Goal: Task Accomplishment & Management: Manage account settings

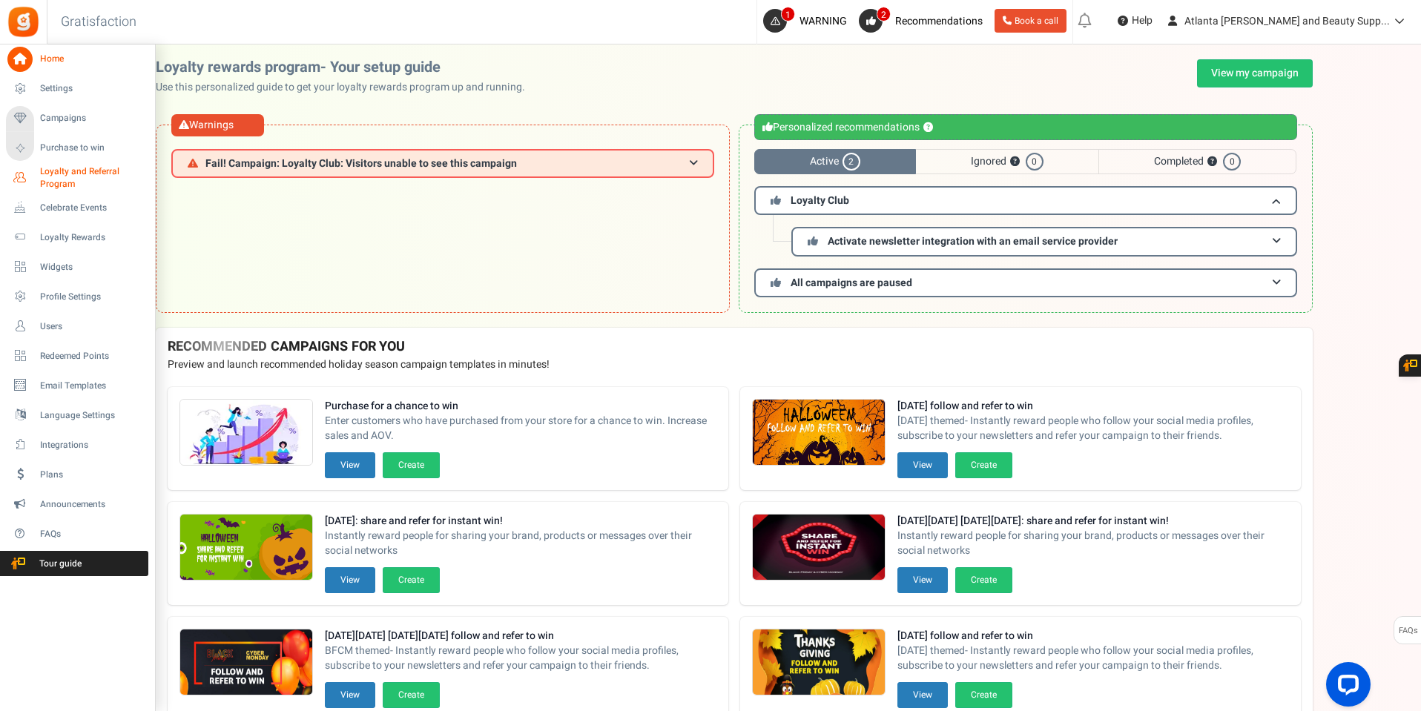
click at [78, 170] on span "Loyalty and Referral Program" at bounding box center [94, 177] width 108 height 25
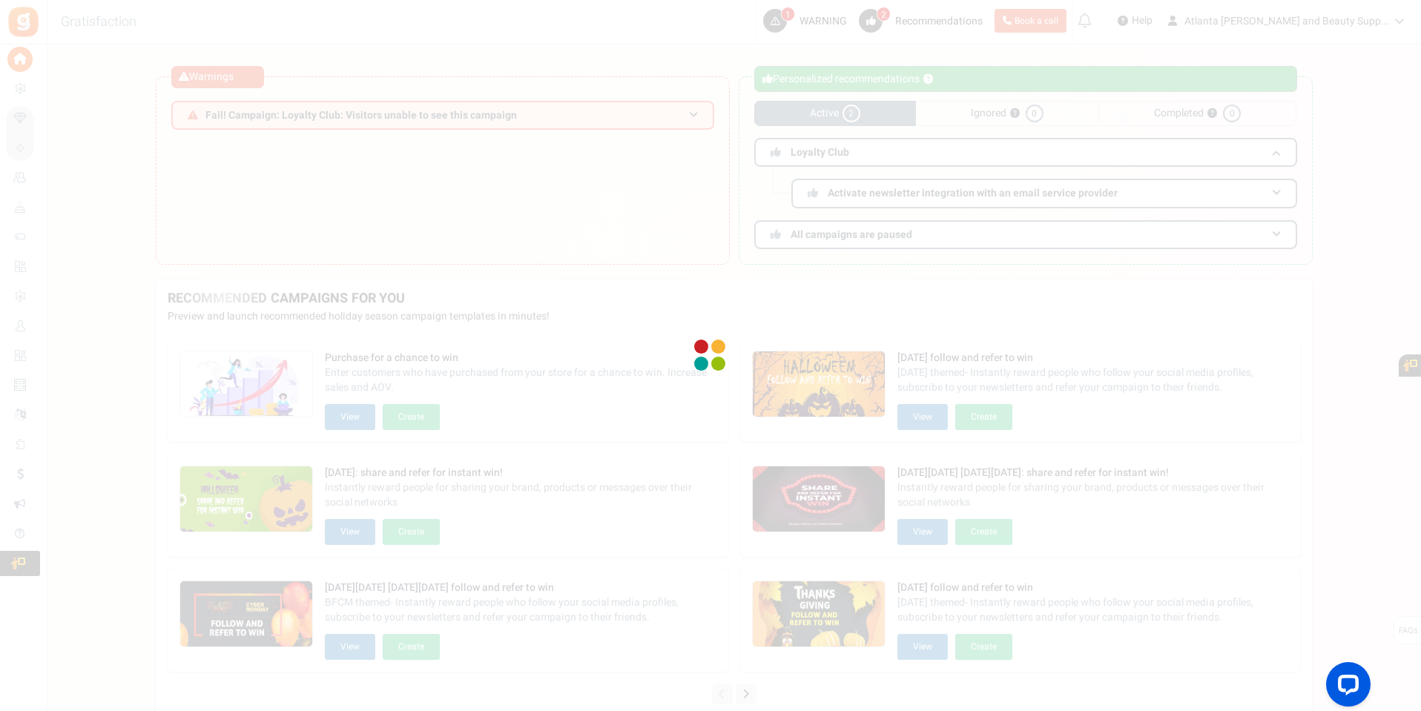
scroll to position [74, 0]
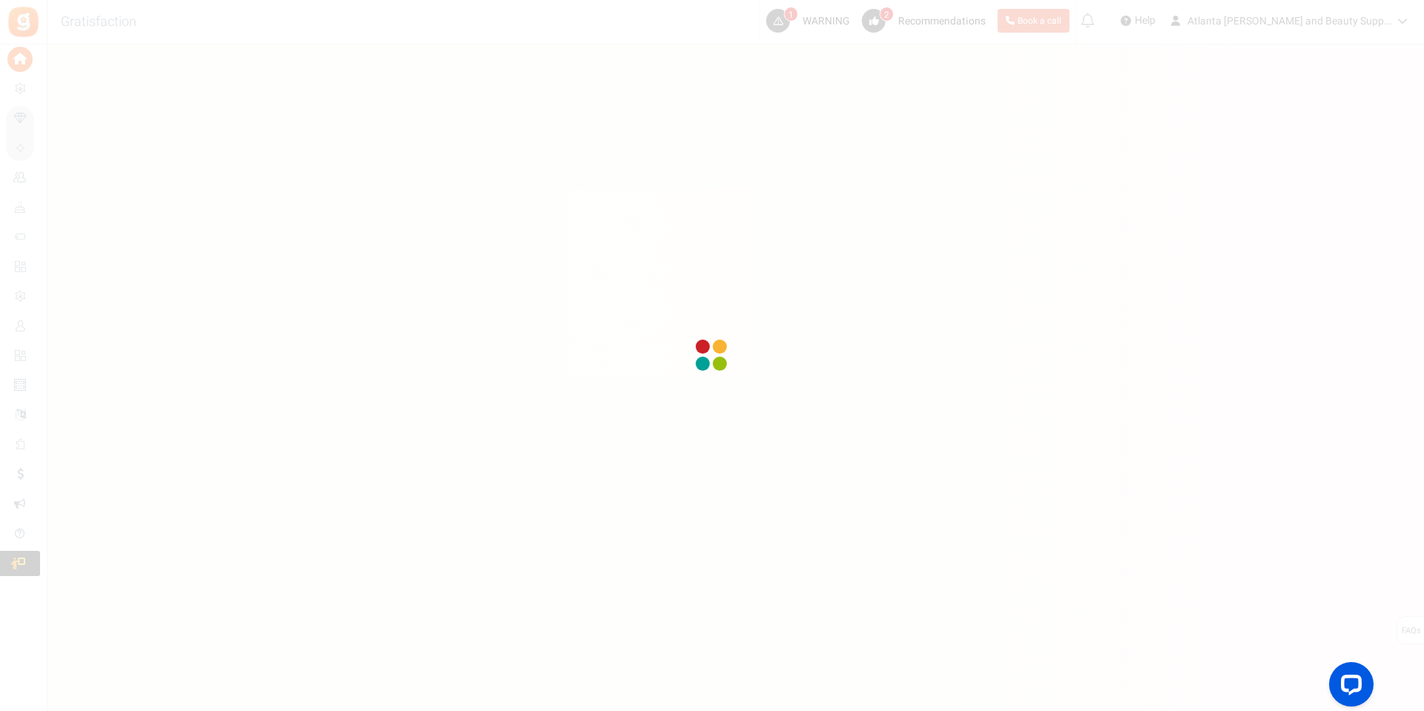
click at [13, 106] on div at bounding box center [712, 355] width 1424 height 711
click at [1359, 683] on div "Open LiveChat chat widget" at bounding box center [1351, 683] width 25 height 25
click at [713, 357] on div at bounding box center [712, 356] width 32 height 32
click at [713, 357] on div at bounding box center [712, 355] width 44 height 44
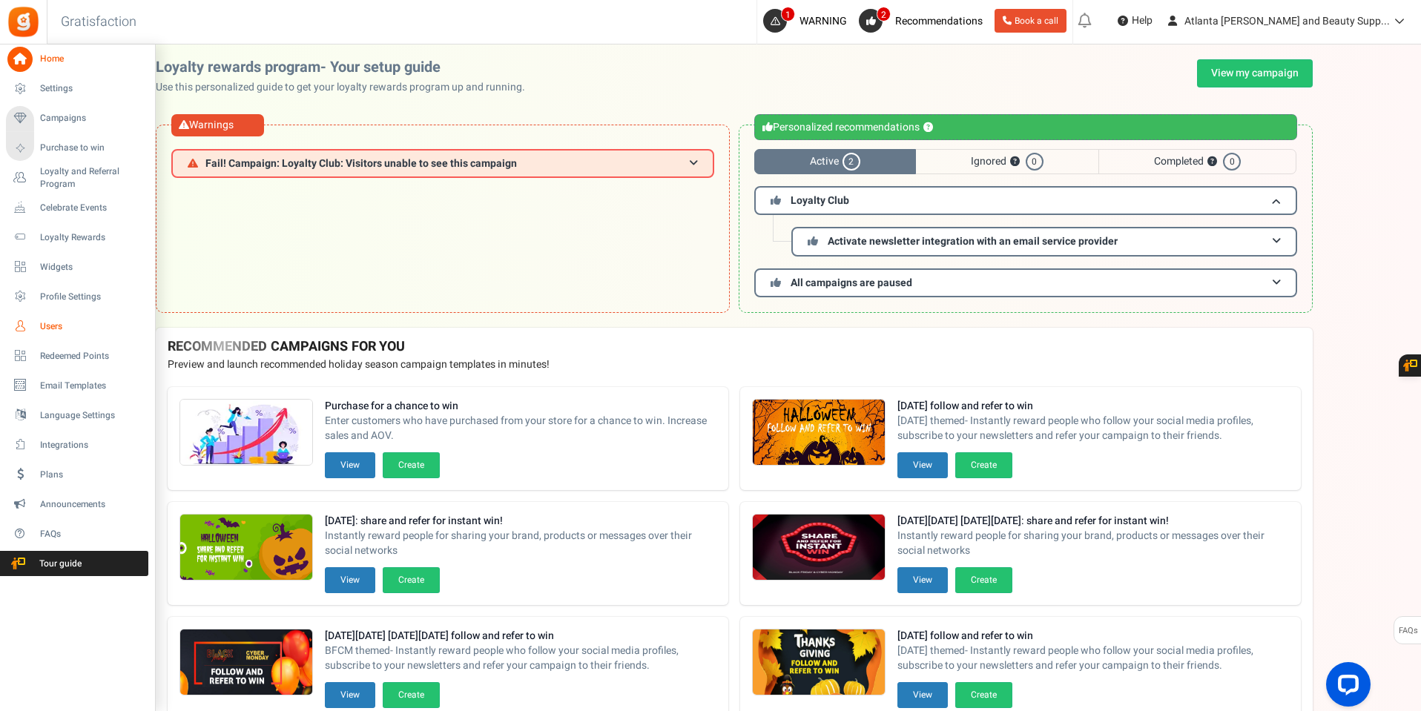
click at [65, 323] on span "Users" at bounding box center [92, 326] width 104 height 13
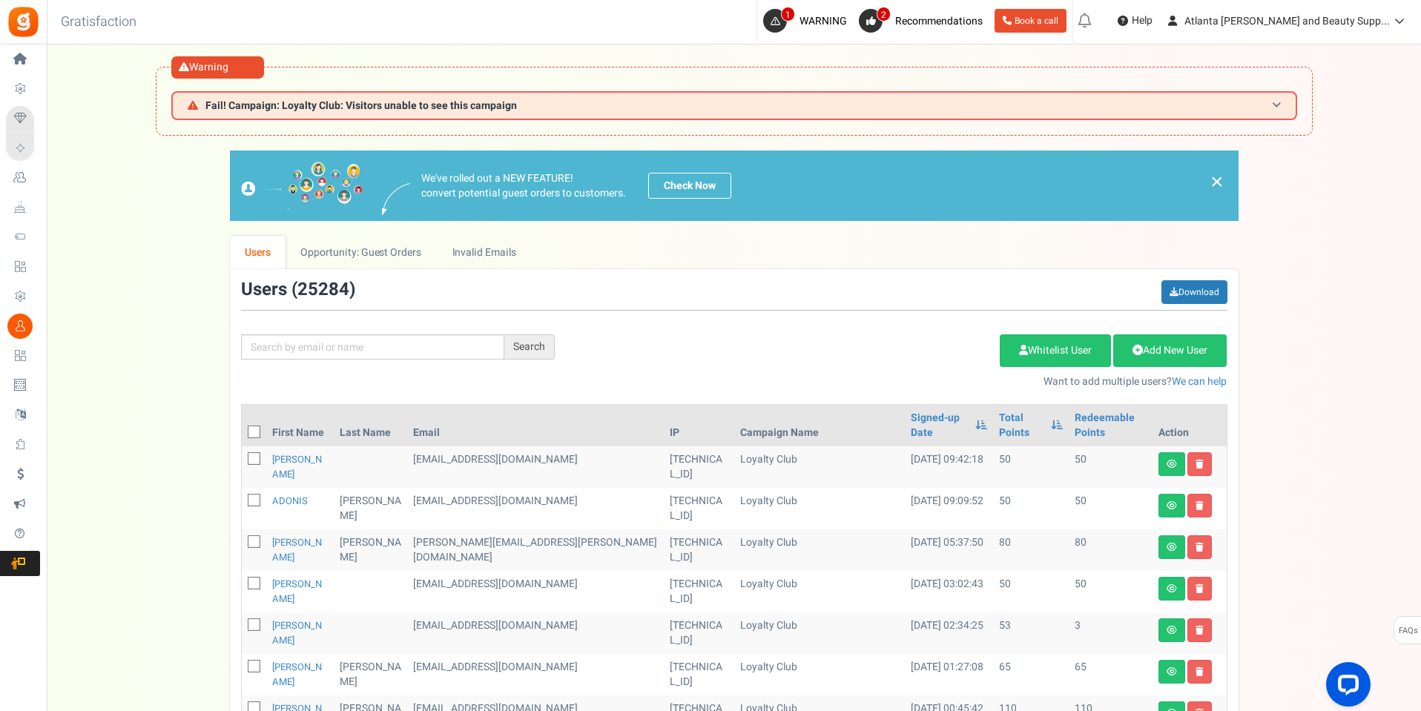
click at [626, 102] on h3 "Fail! Campaign: Loyalty Club: Visitors unable to see this campaign" at bounding box center [734, 105] width 1126 height 29
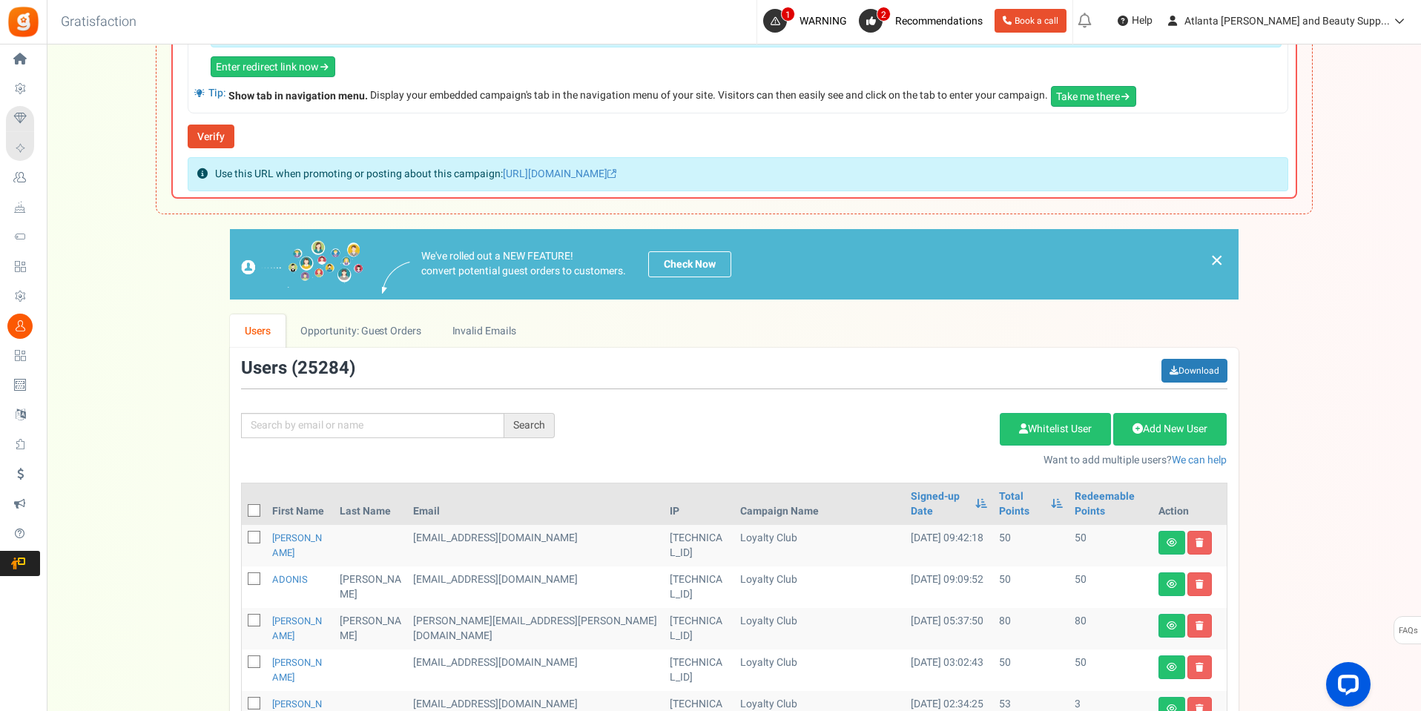
scroll to position [593, 0]
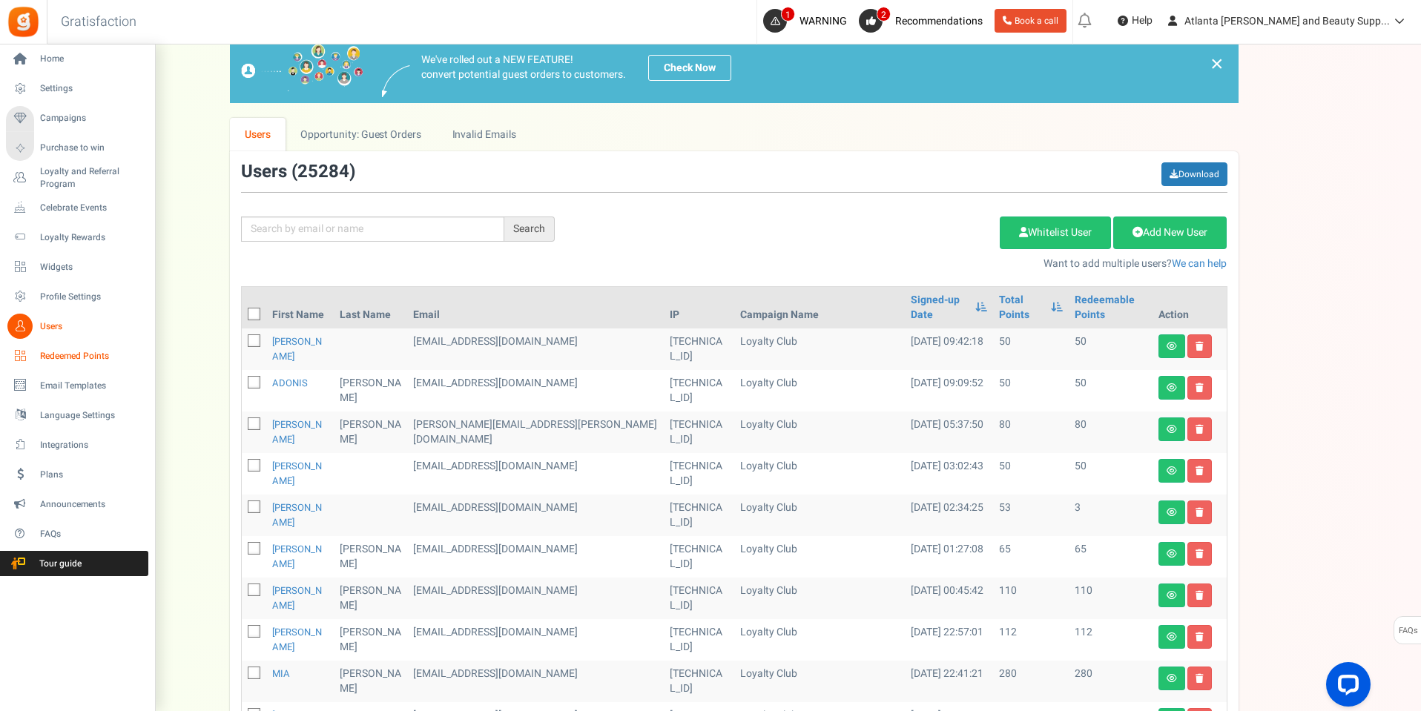
click at [59, 355] on span "Redeemed Points" at bounding box center [92, 356] width 104 height 13
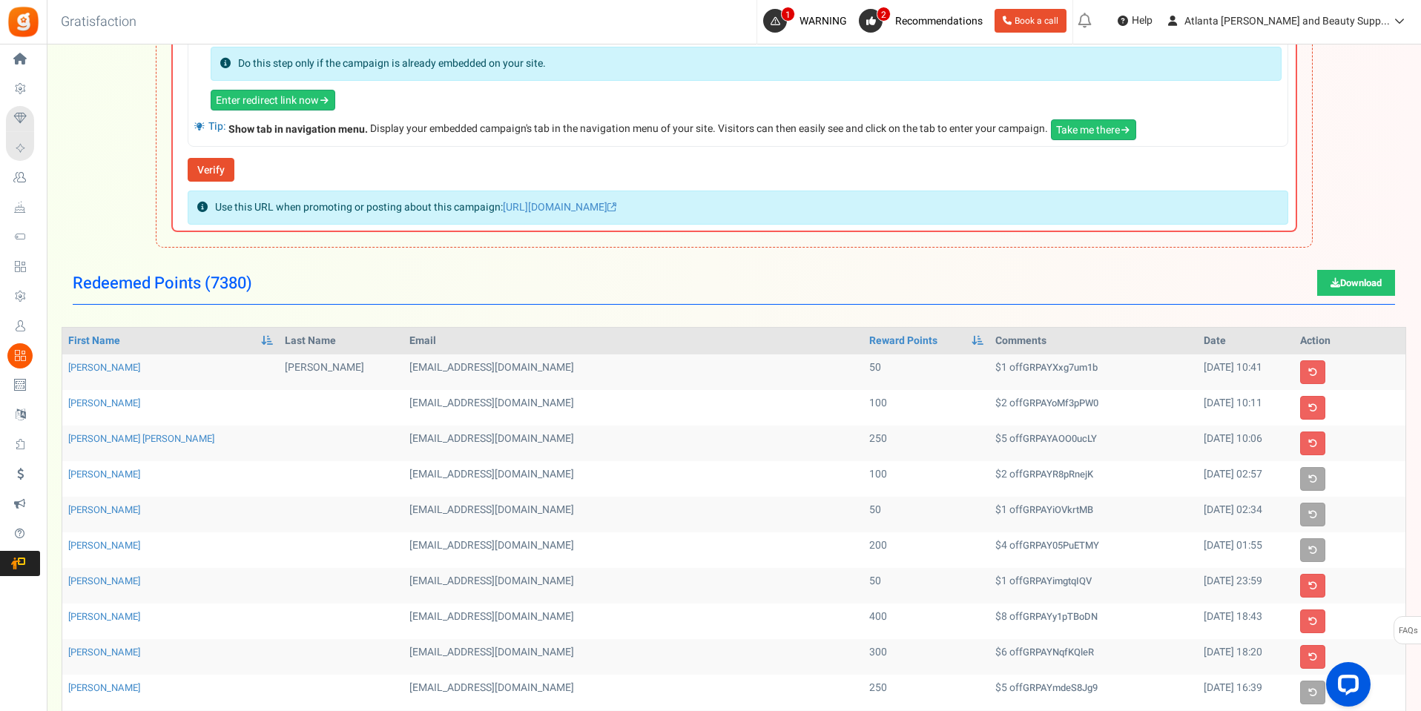
scroll to position [519, 0]
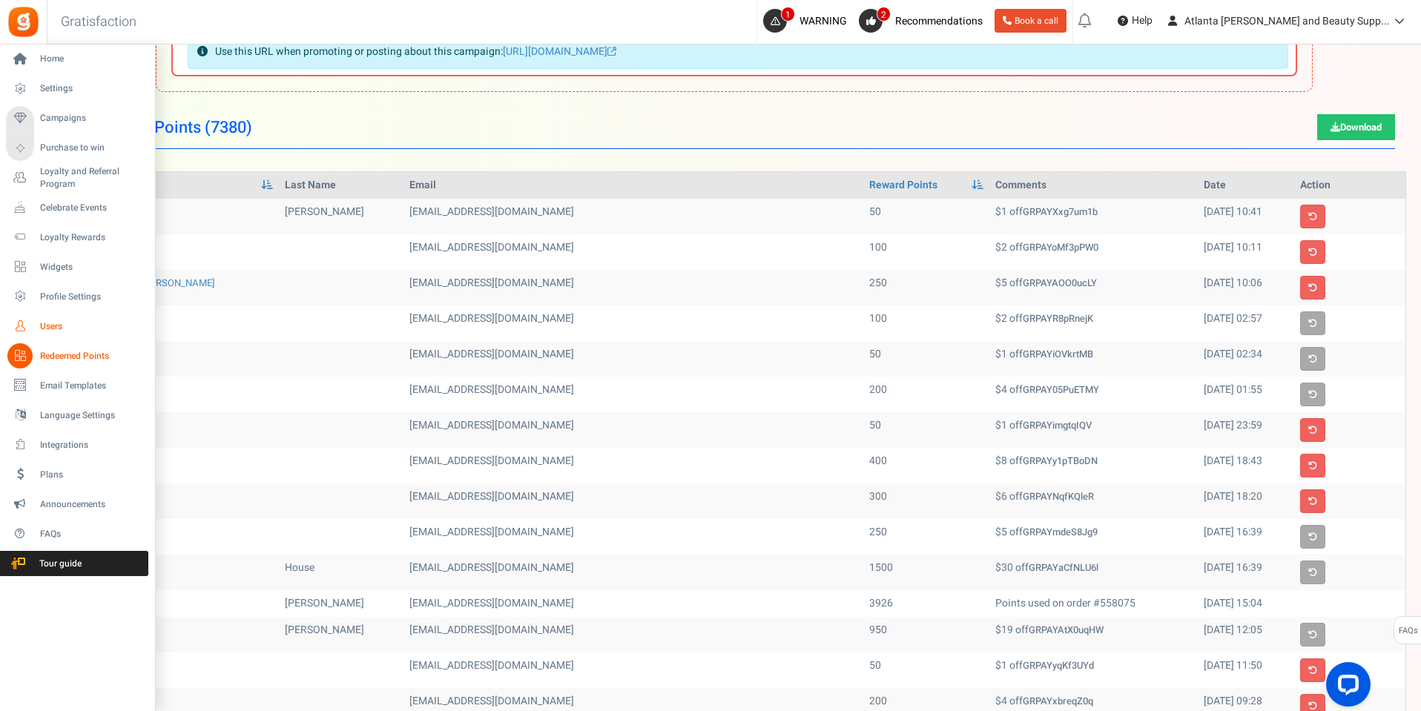
click at [49, 324] on span "Users" at bounding box center [92, 326] width 104 height 13
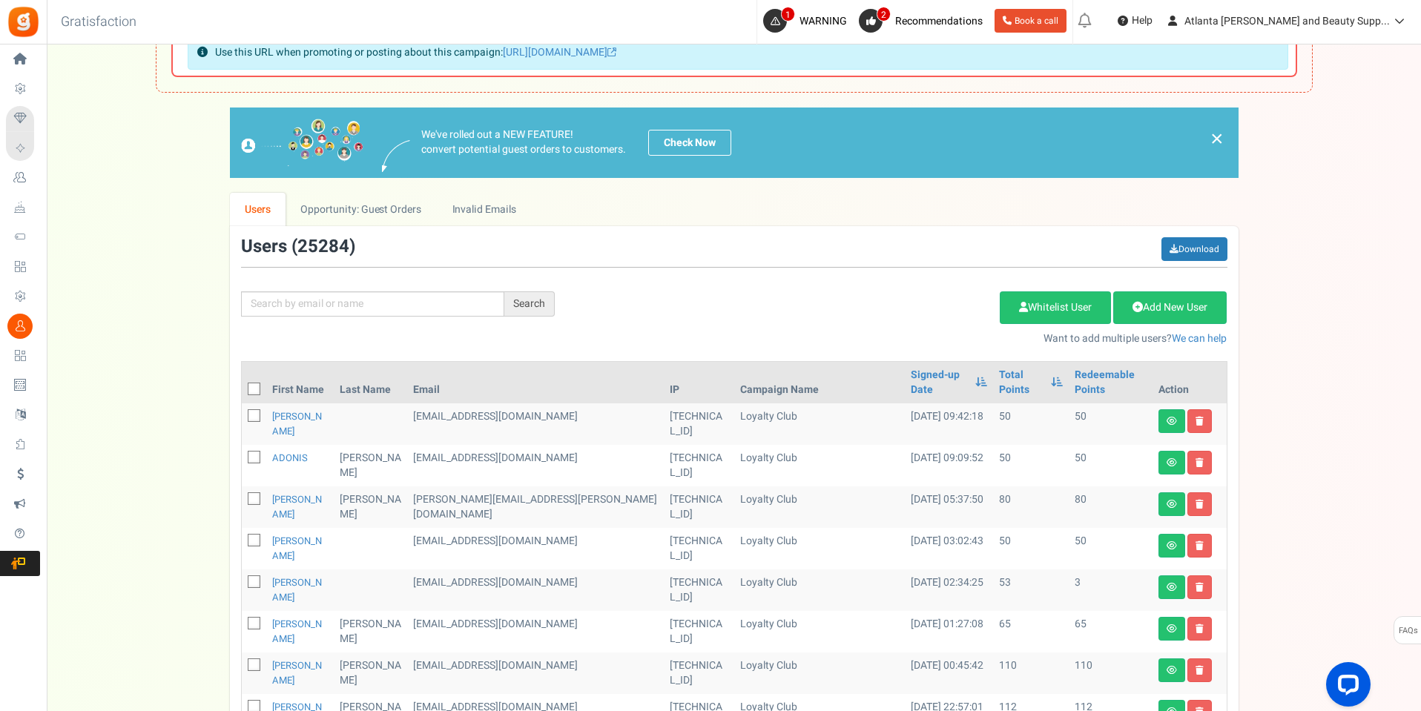
scroll to position [519, 0]
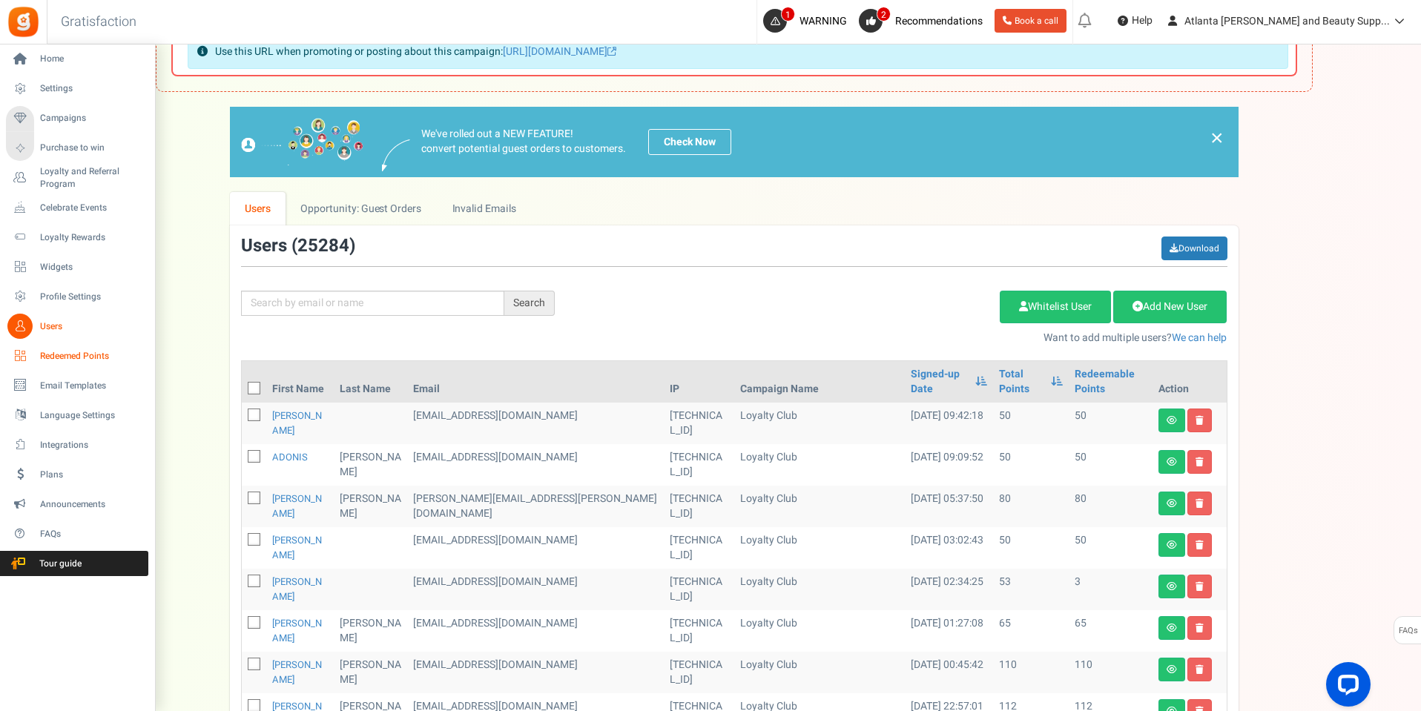
click at [68, 353] on span "Redeemed Points" at bounding box center [92, 356] width 104 height 13
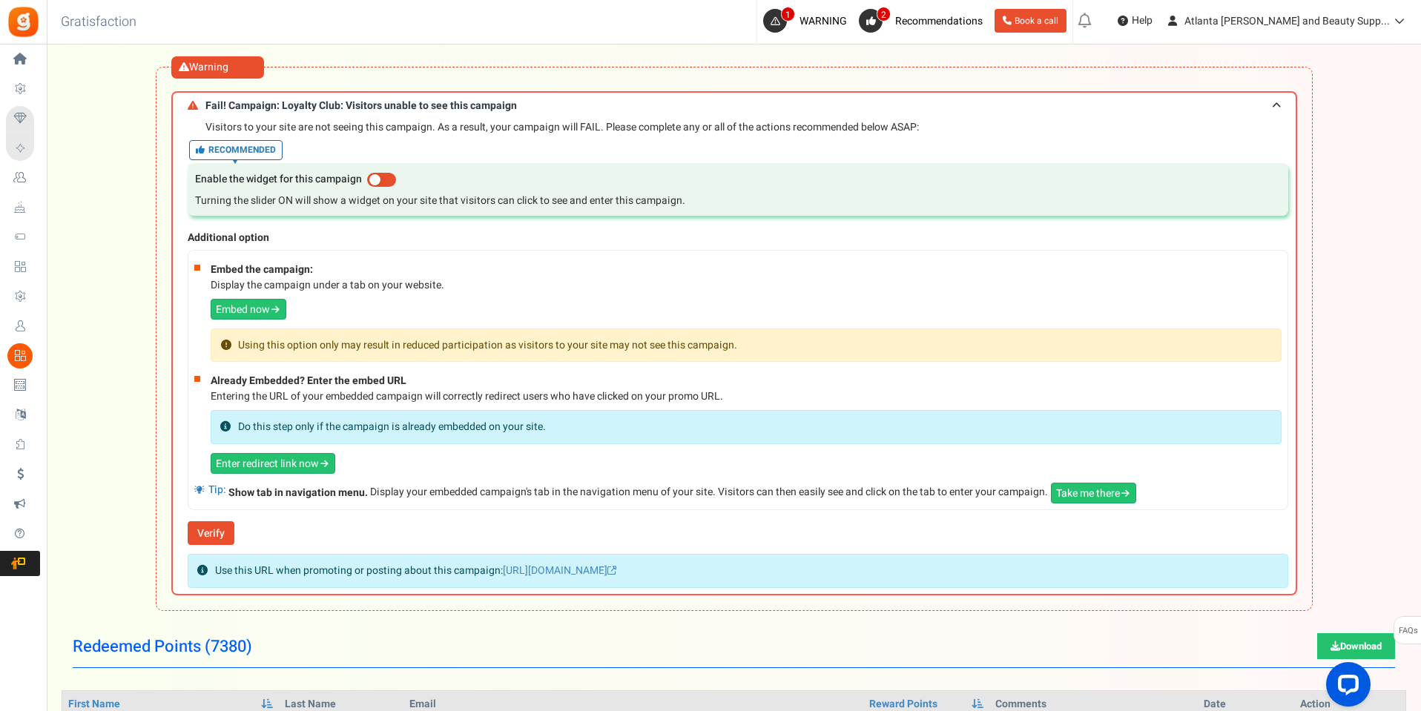
click at [573, 74] on div "Warning Fail! Campaign: Loyalty Club: Visitors unable to see this campaign Visi…" at bounding box center [734, 339] width 1157 height 544
click at [556, 115] on h3 "Fail! Campaign: Loyalty Club: Visitors unable to see this campaign" at bounding box center [734, 104] width 1126 height 27
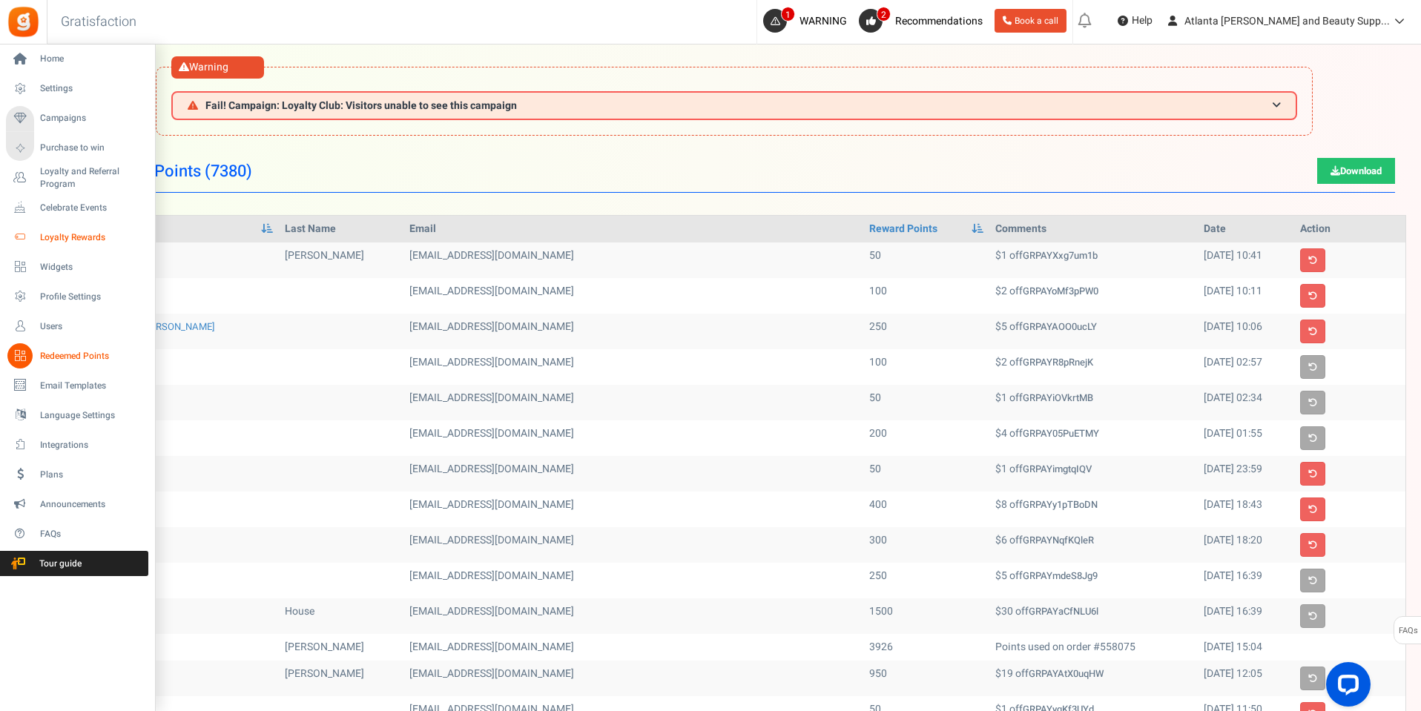
click at [65, 235] on span "Loyalty Rewards" at bounding box center [92, 237] width 104 height 13
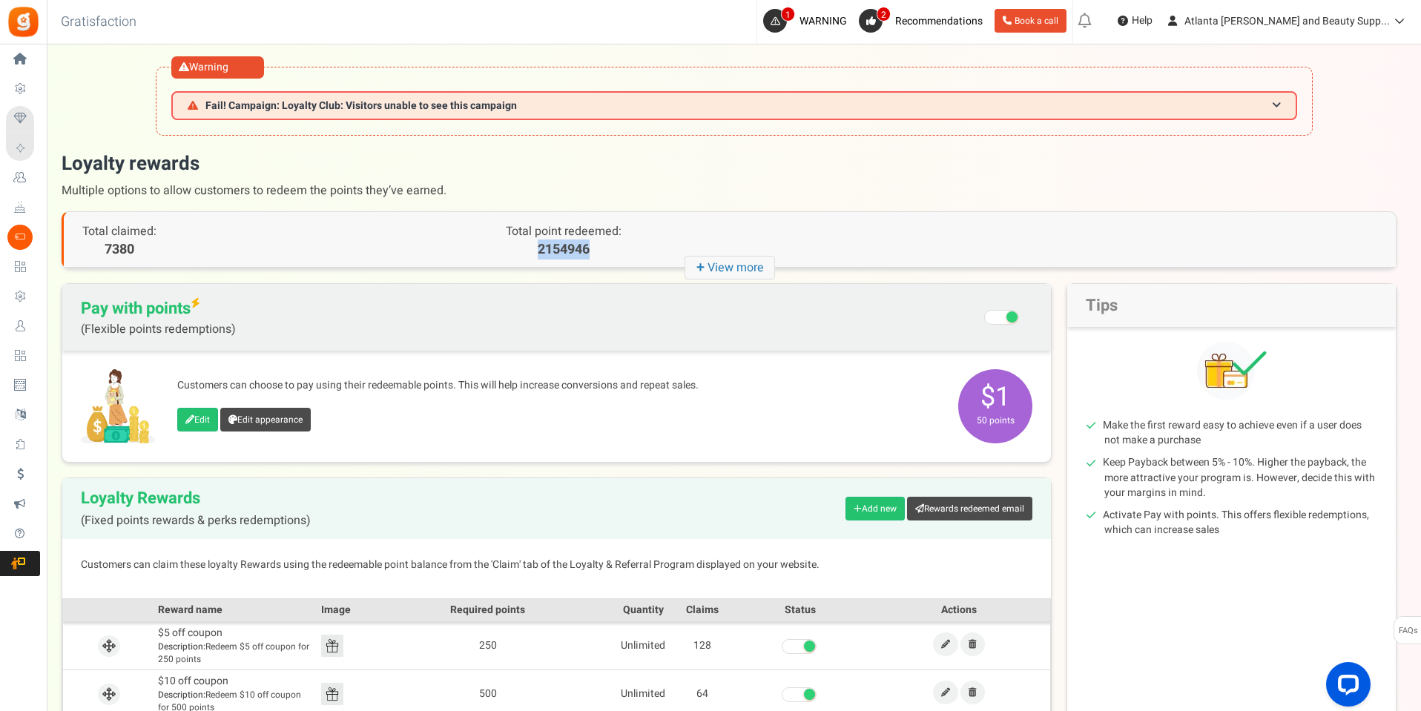
drag, startPoint x: 535, startPoint y: 248, endPoint x: 603, endPoint y: 256, distance: 68.6
click at [603, 256] on p "2154946" at bounding box center [563, 249] width 333 height 19
copy p "2154946"
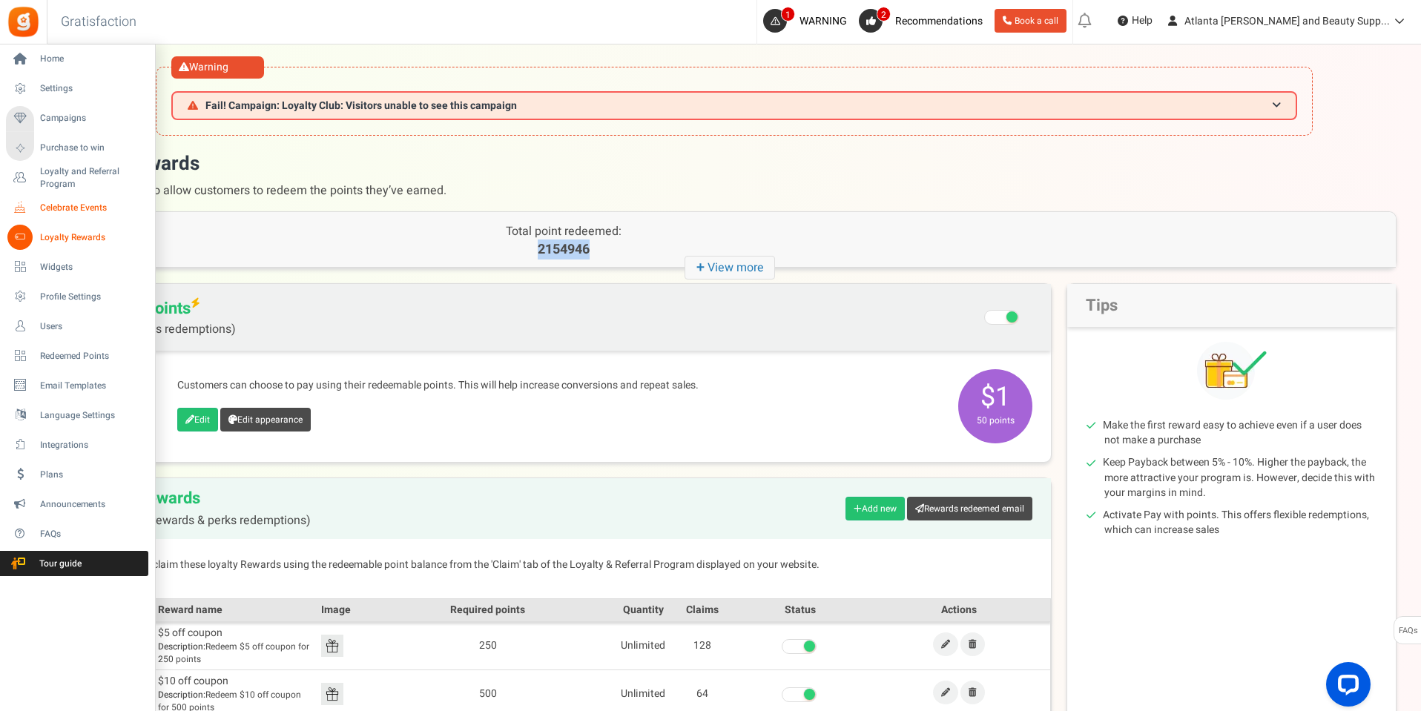
click at [68, 208] on span "Celebrate Events" at bounding box center [92, 208] width 104 height 13
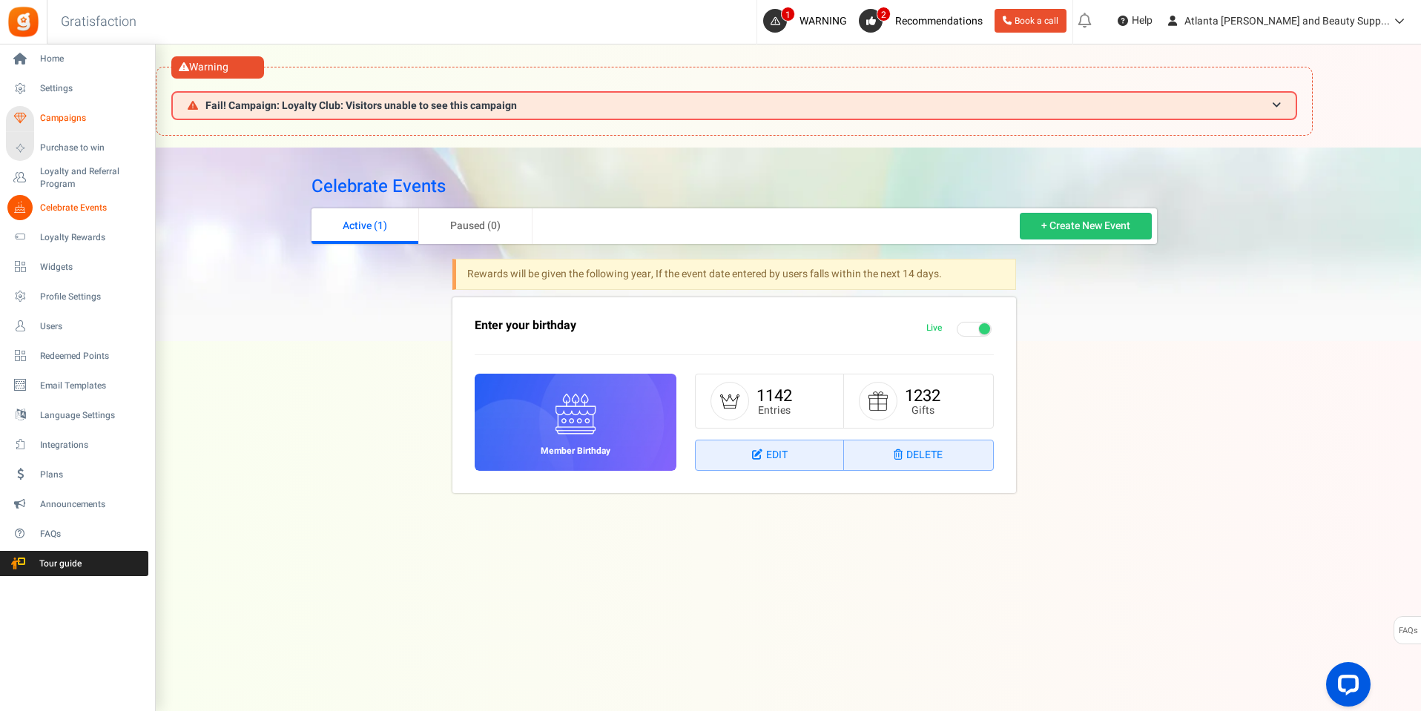
click at [63, 118] on span "Campaigns" at bounding box center [92, 118] width 104 height 13
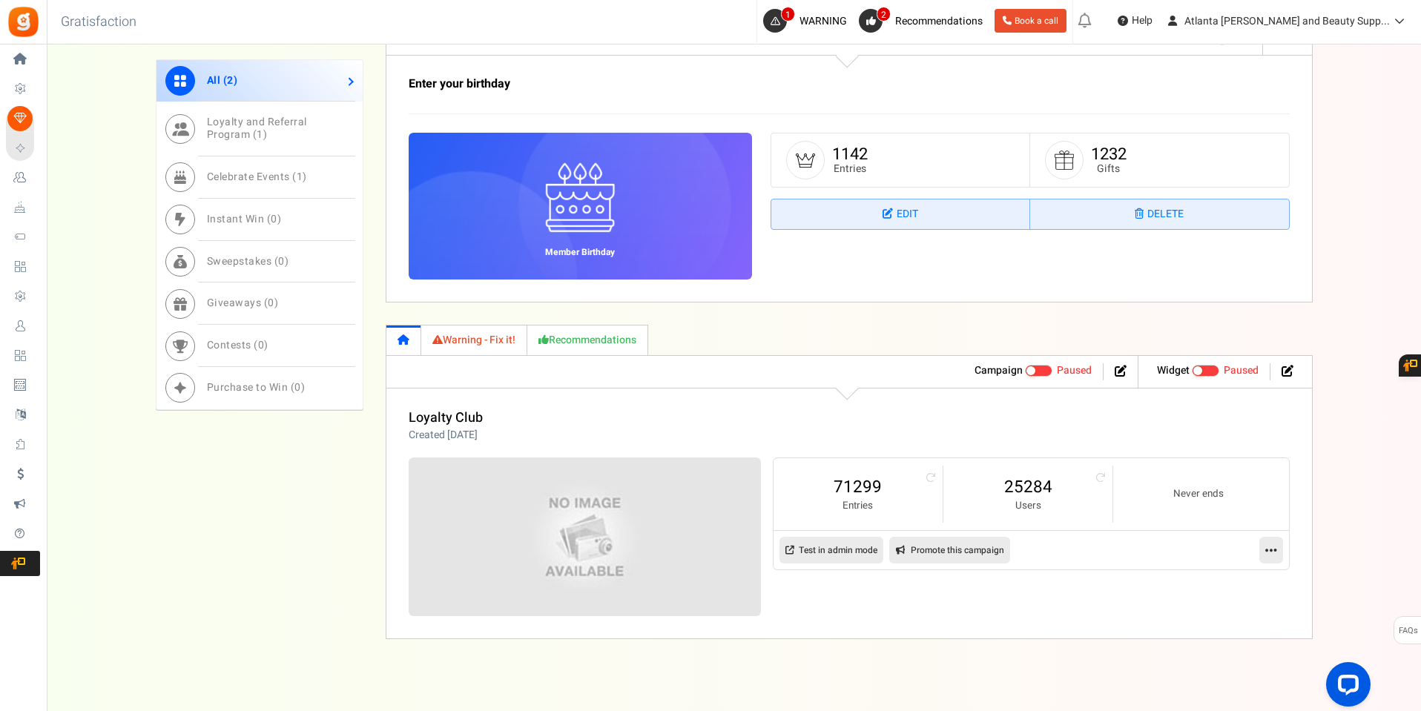
scroll to position [909, 0]
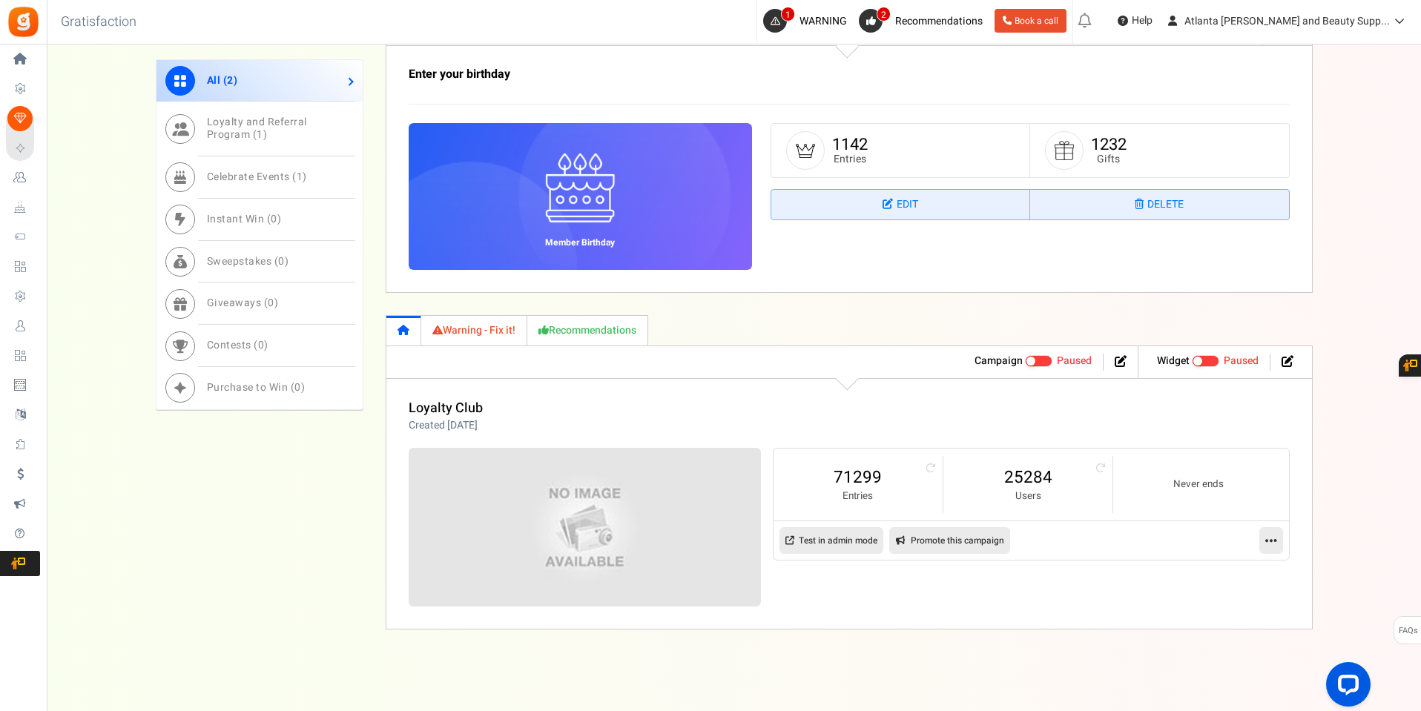
click at [1064, 361] on span "Paused" at bounding box center [1074, 361] width 35 height 16
click at [1025, 361] on input "Active Paused" at bounding box center [1025, 362] width 0 height 10
click at [1267, 539] on icon at bounding box center [1271, 540] width 12 height 13
click at [1196, 578] on link "Edit" at bounding box center [1224, 576] width 110 height 27
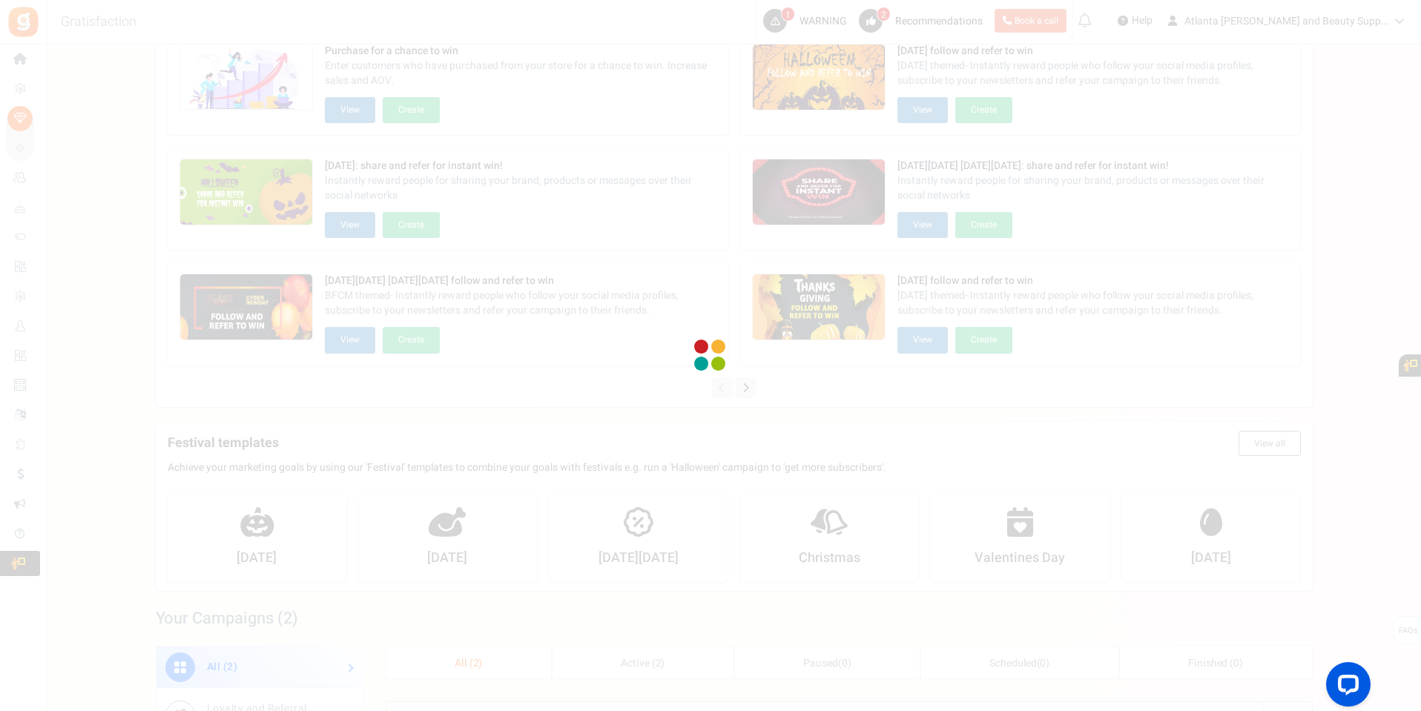
scroll to position [223, 0]
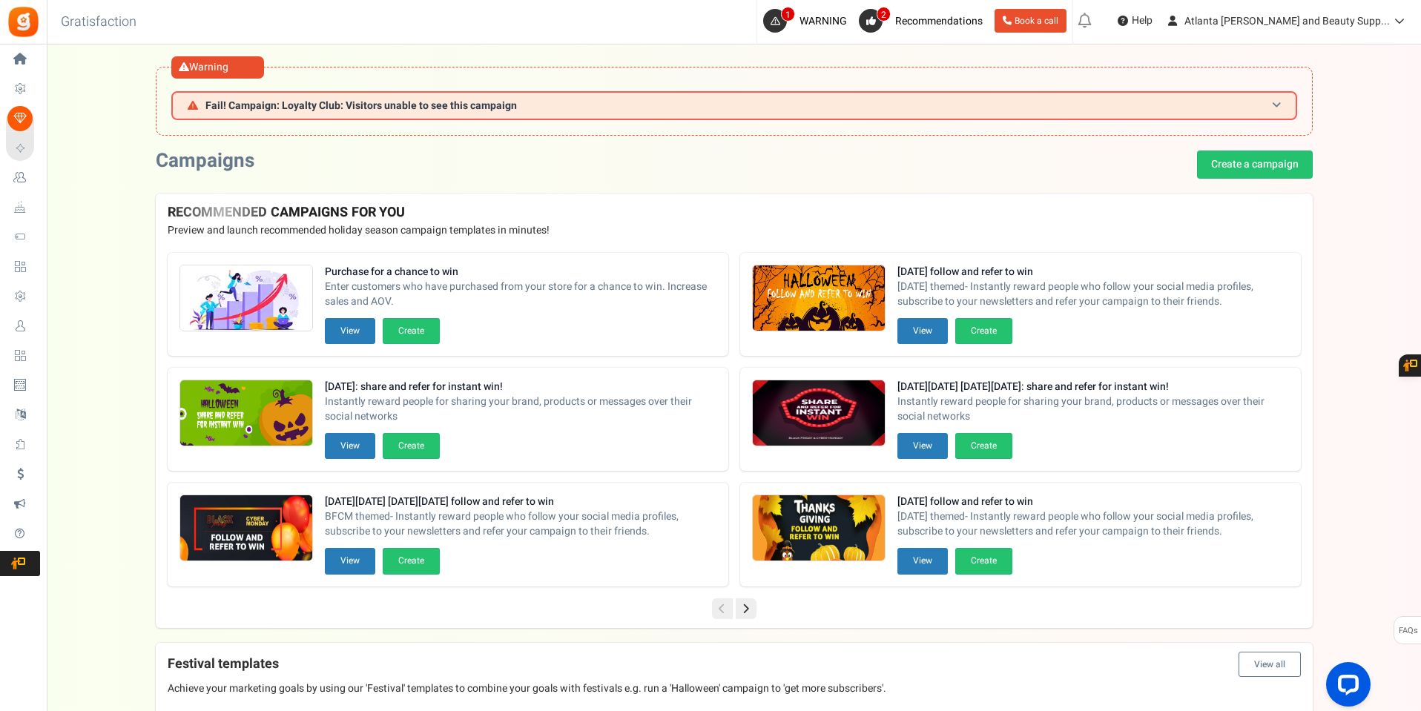
click at [616, 93] on h3 "Fail! Campaign: Loyalty Club: Visitors unable to see this campaign" at bounding box center [734, 105] width 1126 height 29
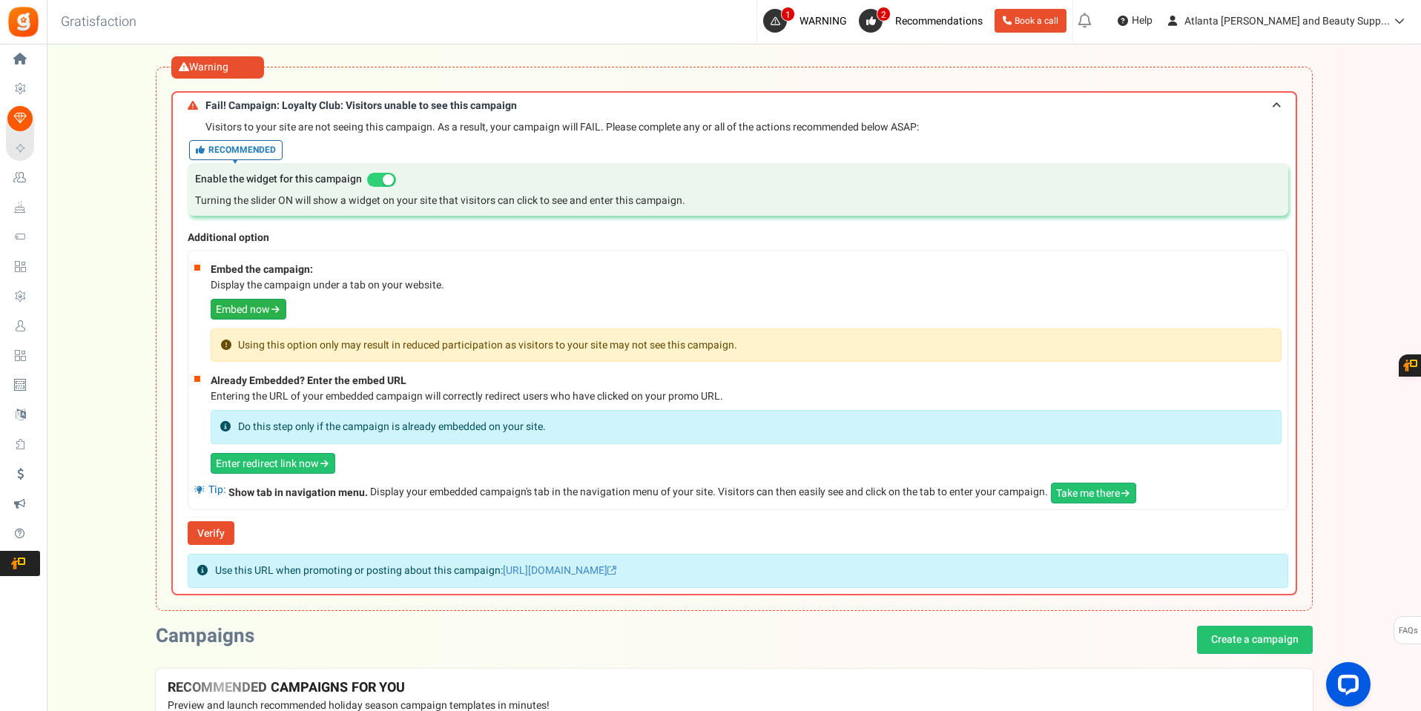
click at [267, 306] on link "Embed now" at bounding box center [249, 309] width 76 height 21
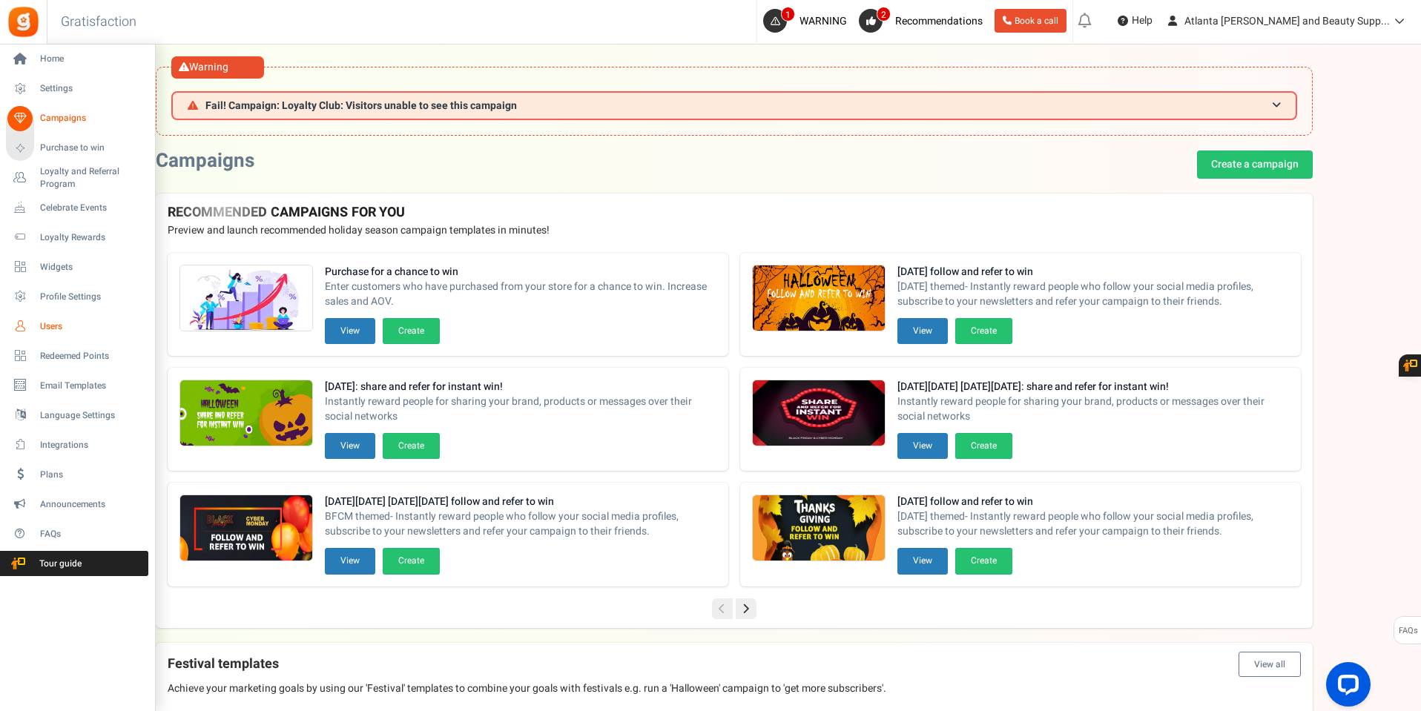
click at [61, 325] on span "Users" at bounding box center [92, 326] width 104 height 13
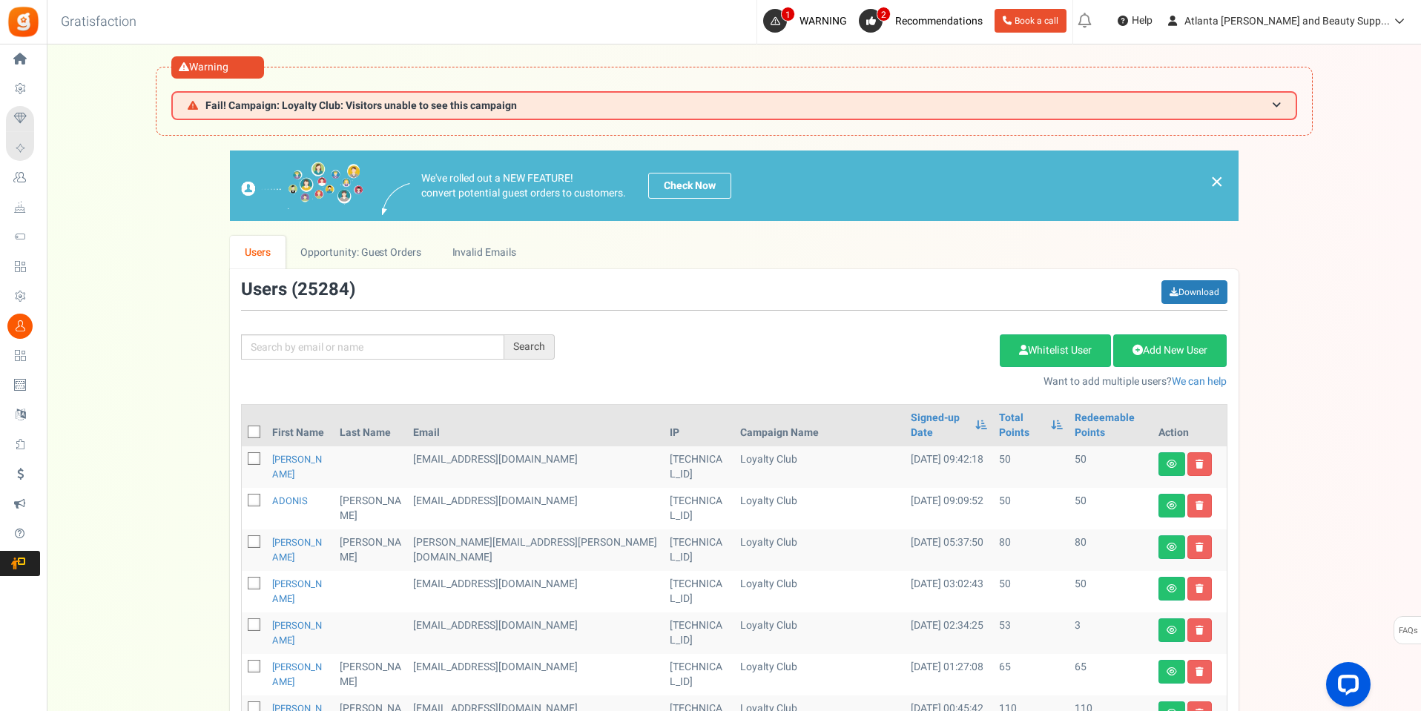
scroll to position [74, 0]
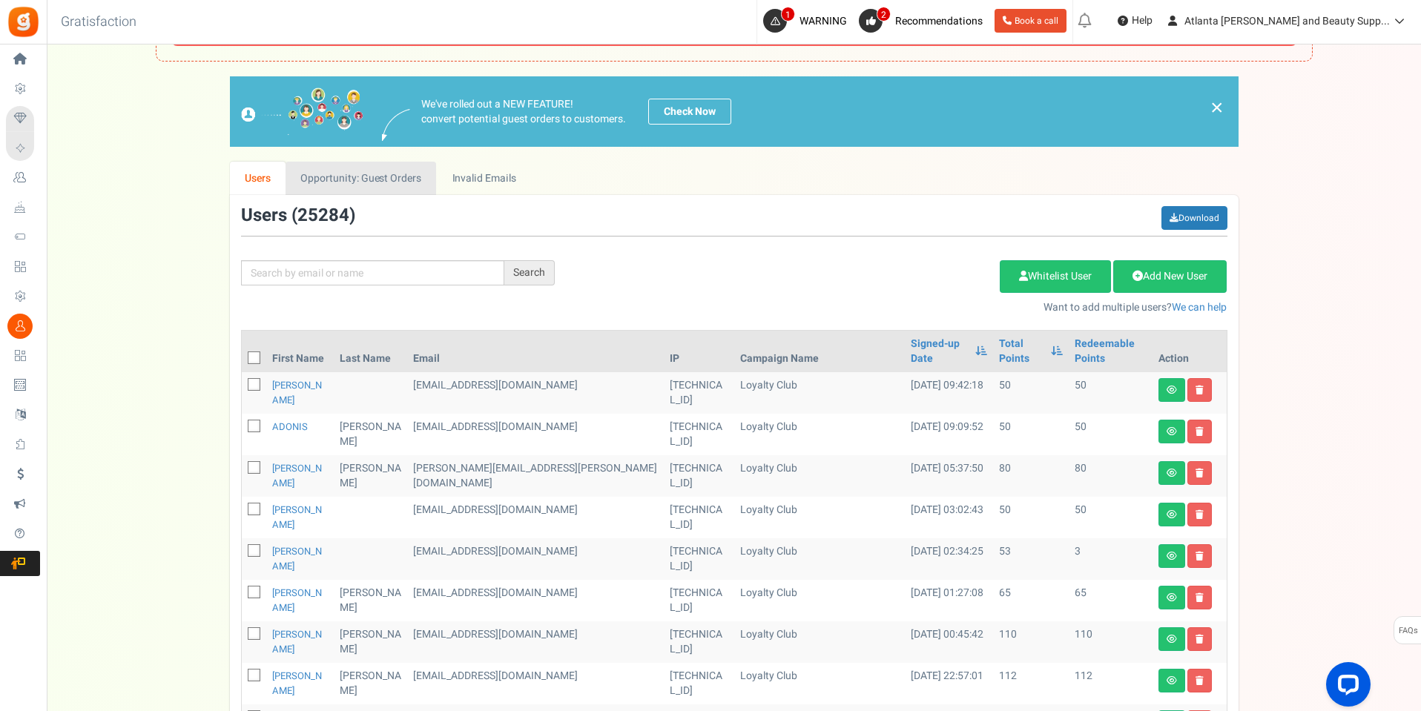
click at [351, 179] on link "Opportunity: Guest Orders" at bounding box center [361, 178] width 151 height 33
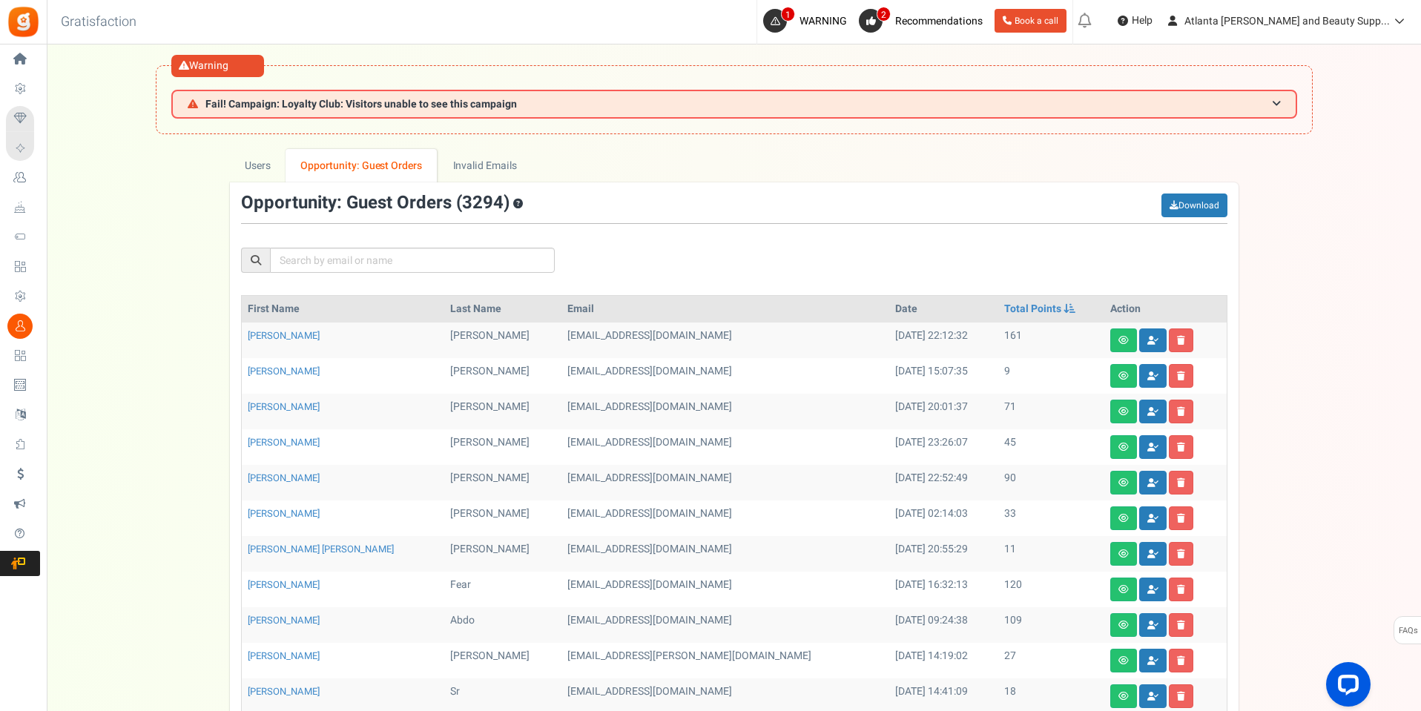
scroll to position [0, 0]
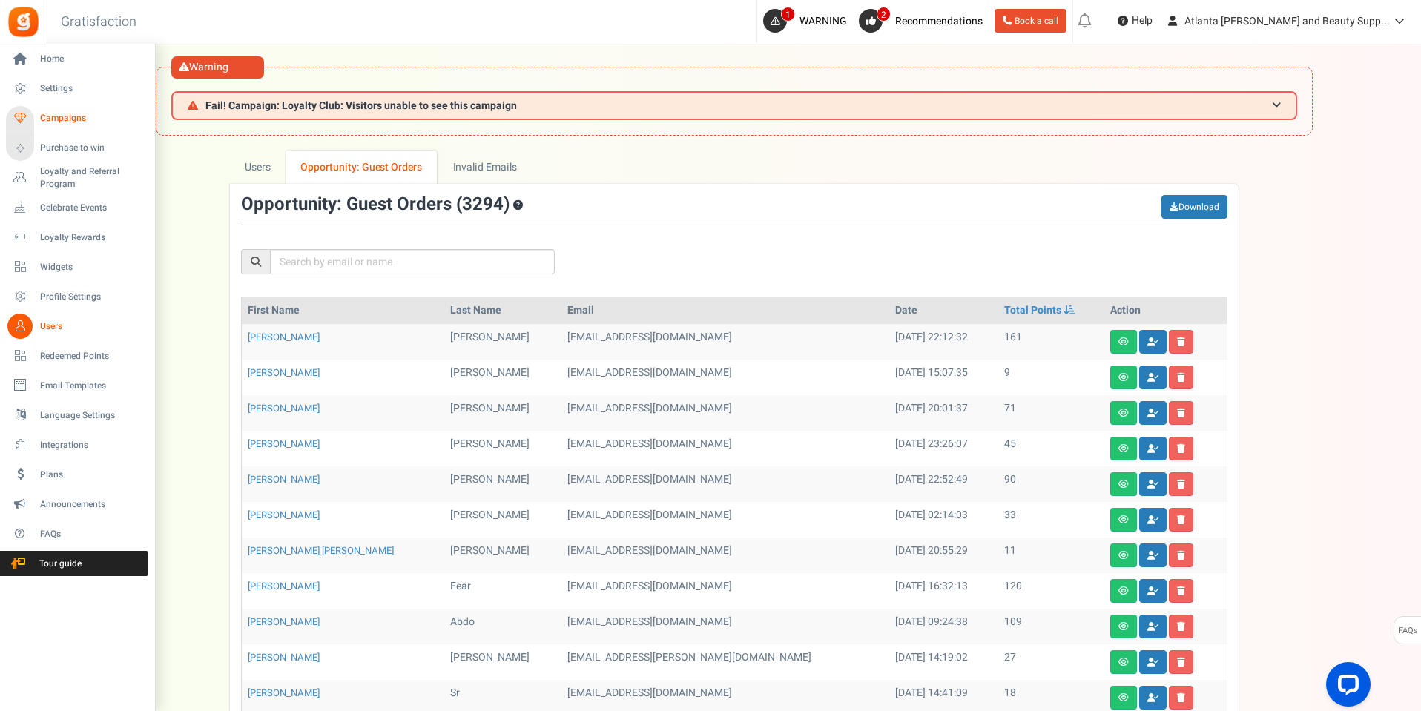
click at [62, 125] on span "Campaigns" at bounding box center [92, 118] width 104 height 13
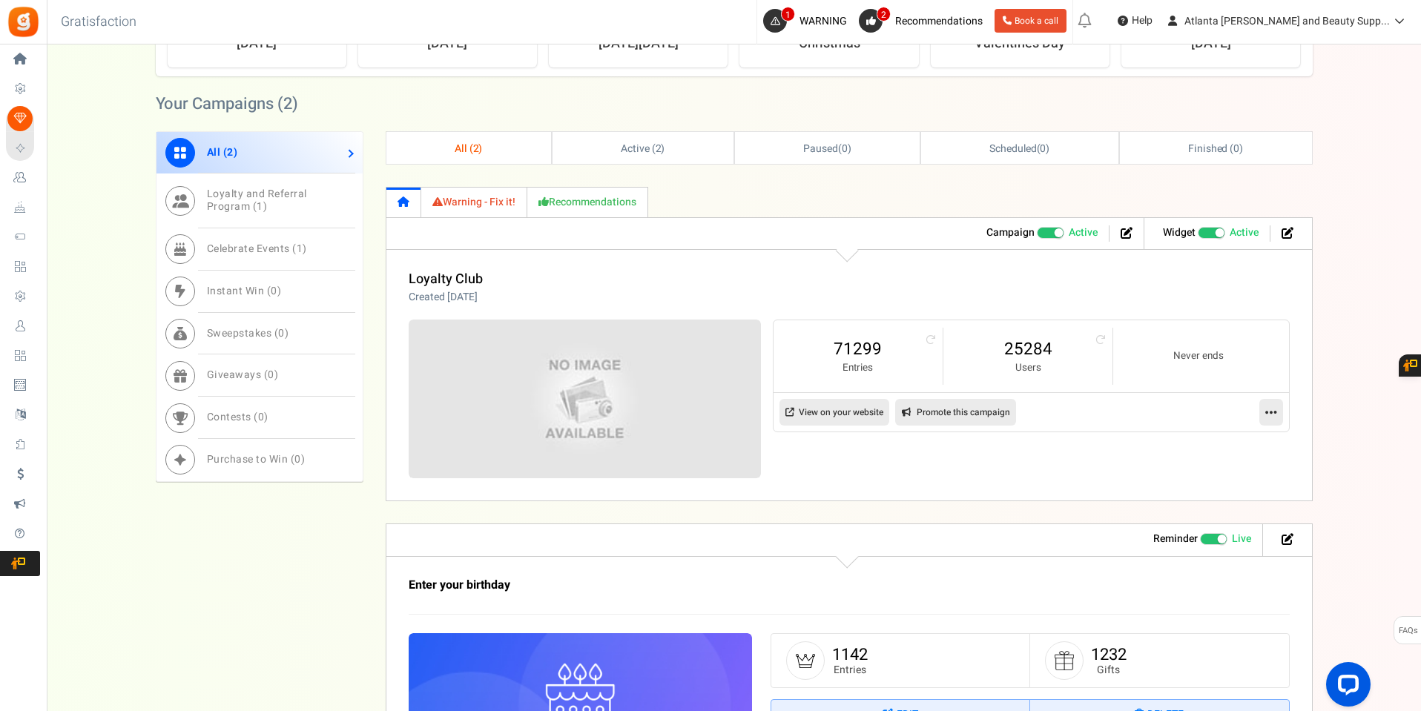
scroll to position [742, 0]
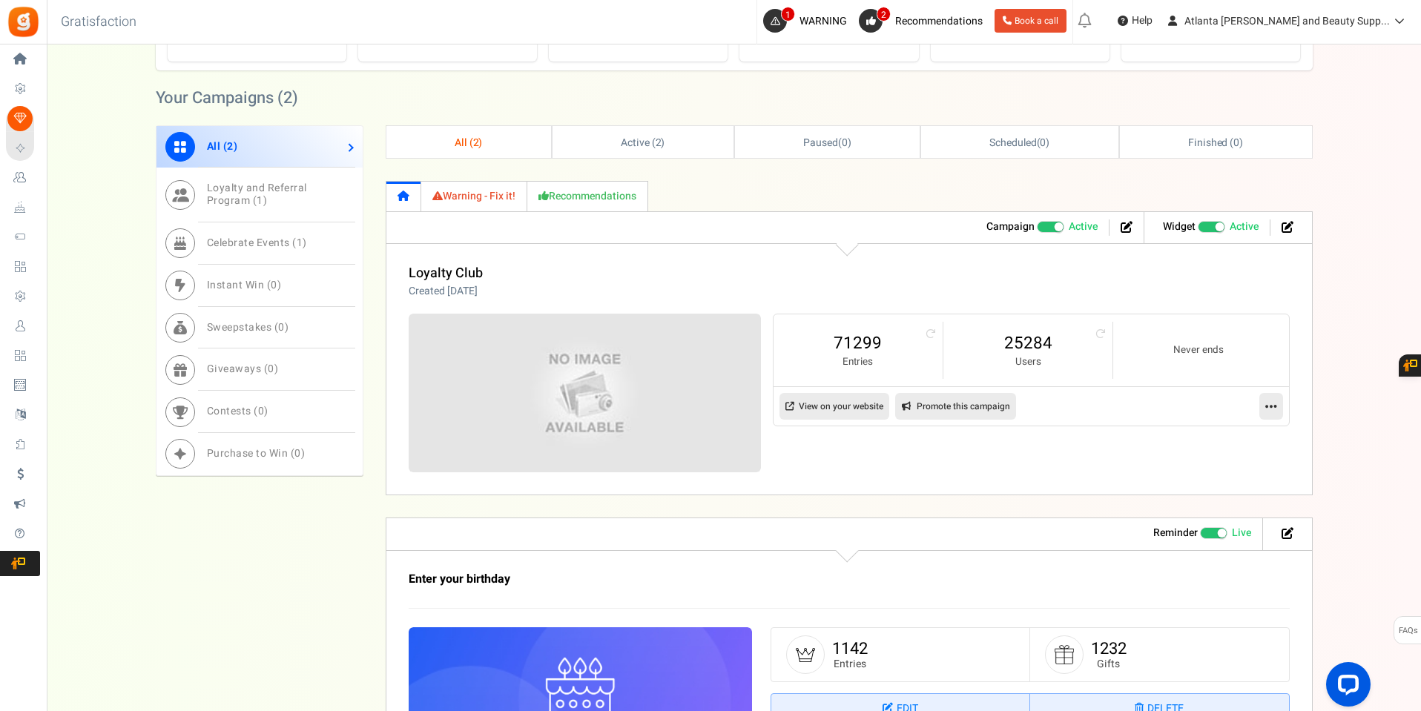
click at [507, 200] on link "Warning - Fix it!" at bounding box center [474, 196] width 106 height 30
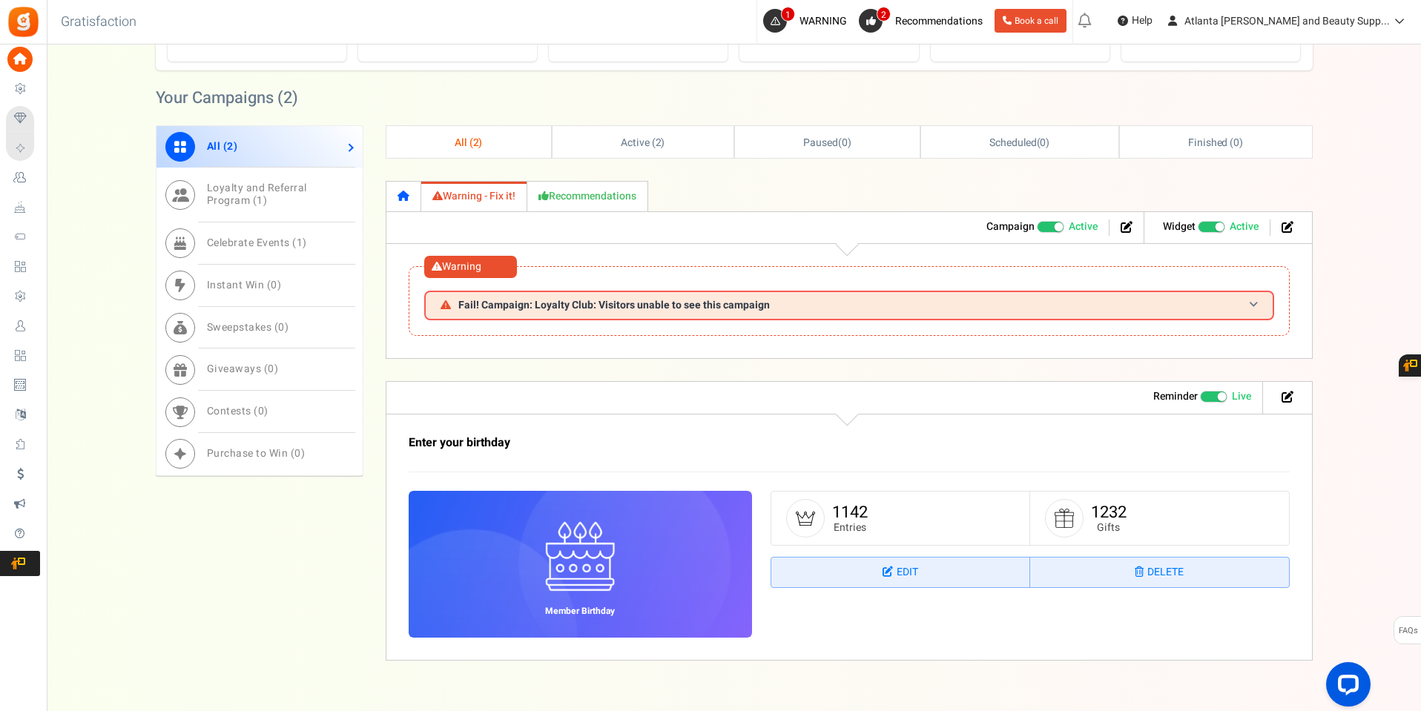
click at [619, 304] on span "Fail! Campaign: Loyalty Club: Visitors unable to see this campaign" at bounding box center [614, 305] width 312 height 11
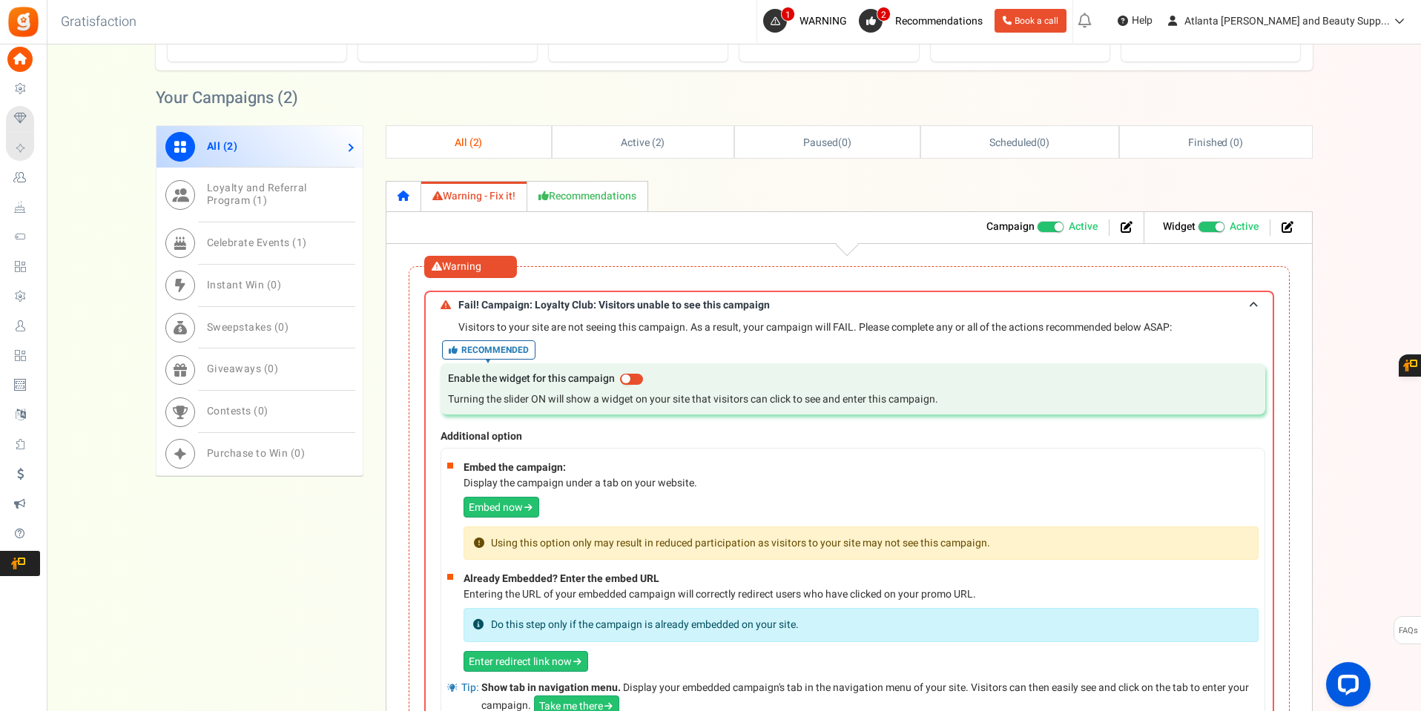
click at [634, 378] on span at bounding box center [631, 379] width 23 height 11
click at [620, 378] on input "checkbox" at bounding box center [620, 379] width 0 height 10
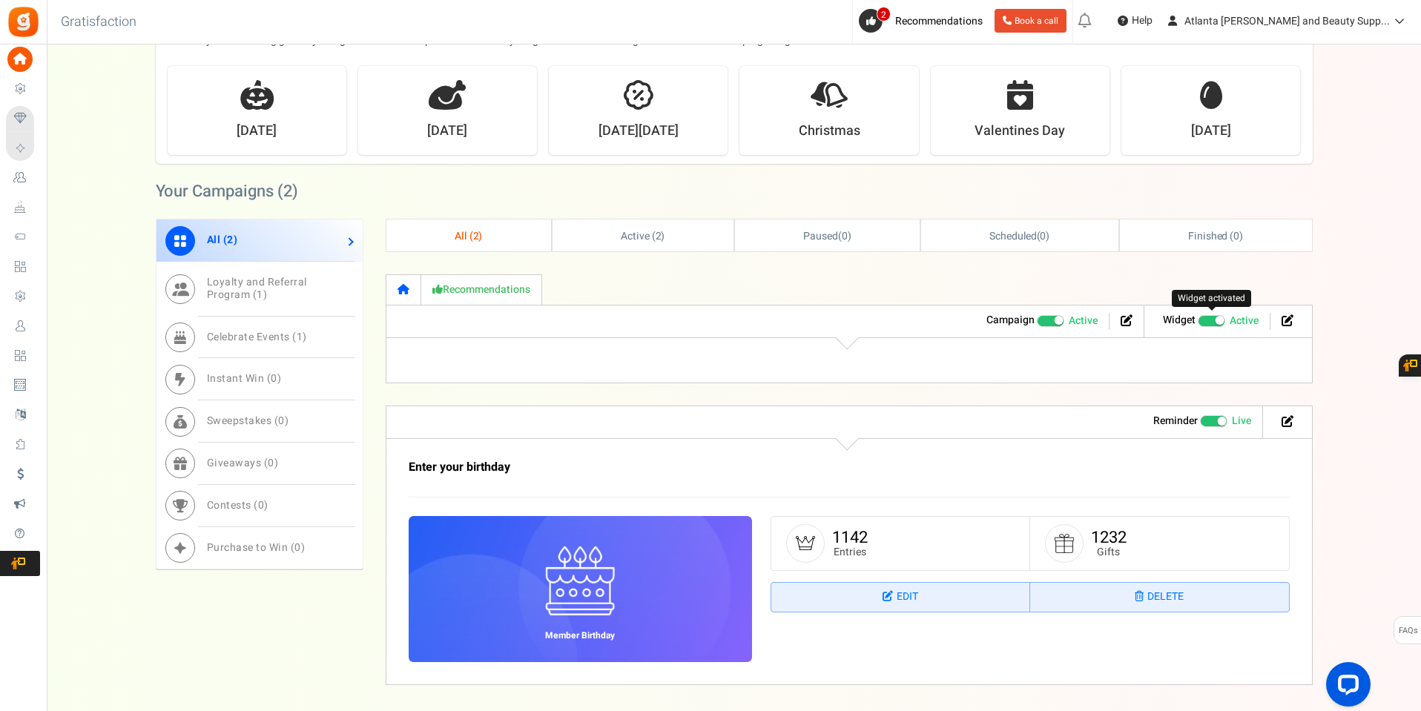
scroll to position [389, 0]
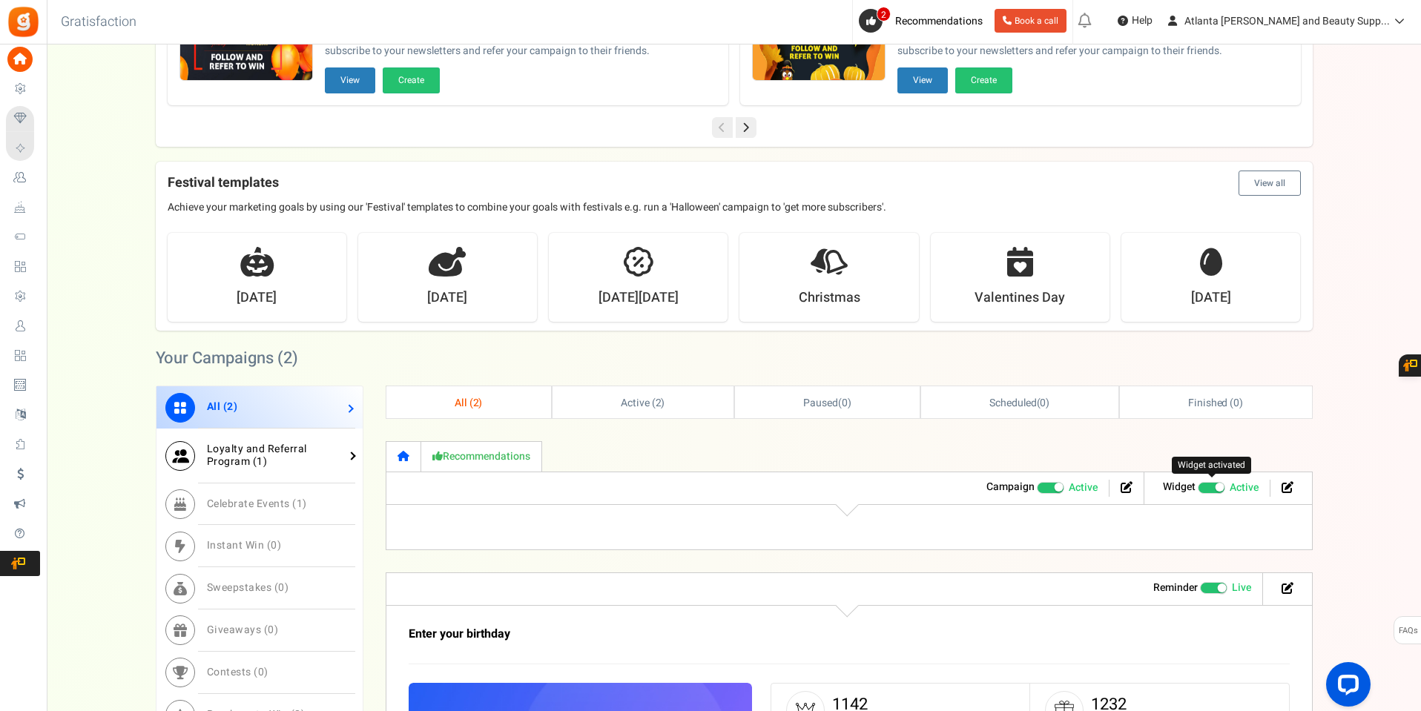
click at [259, 441] on span "Loyalty and Referral Program ( 1 )" at bounding box center [257, 455] width 100 height 28
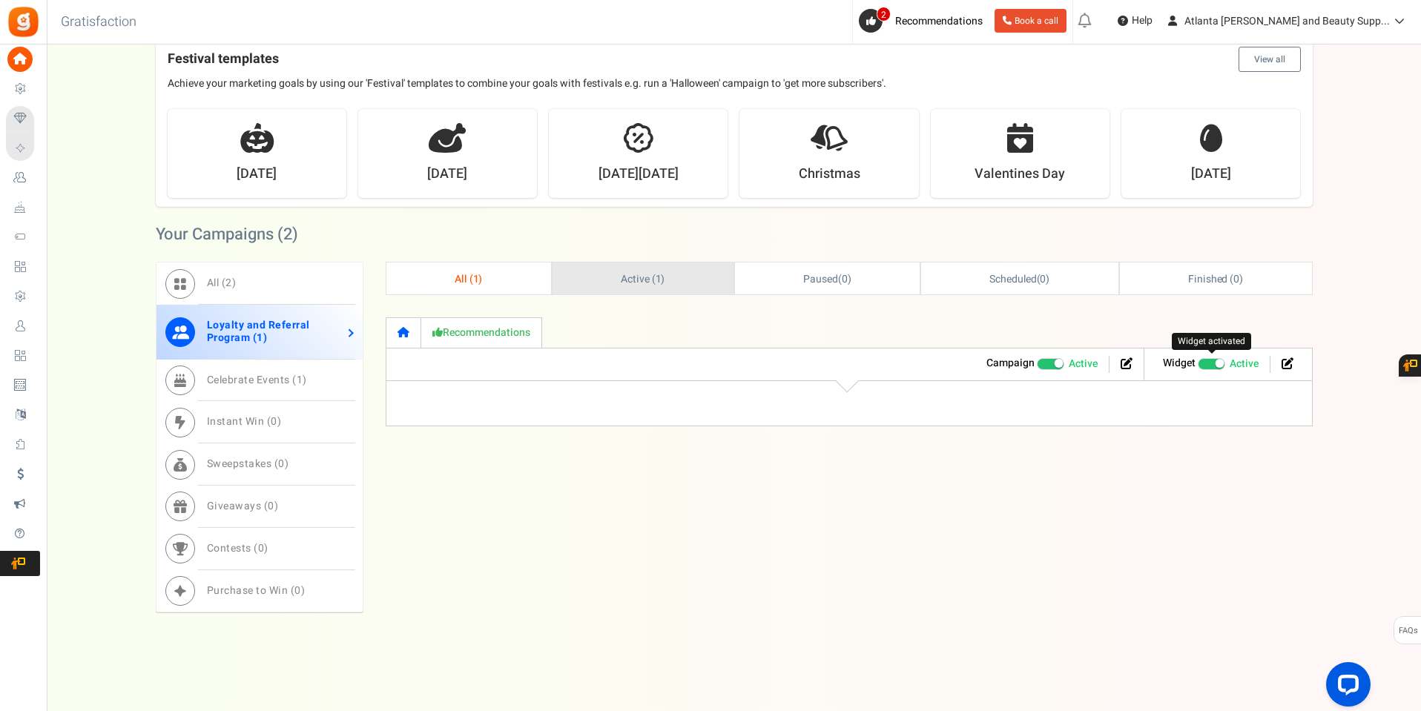
scroll to position [518, 0]
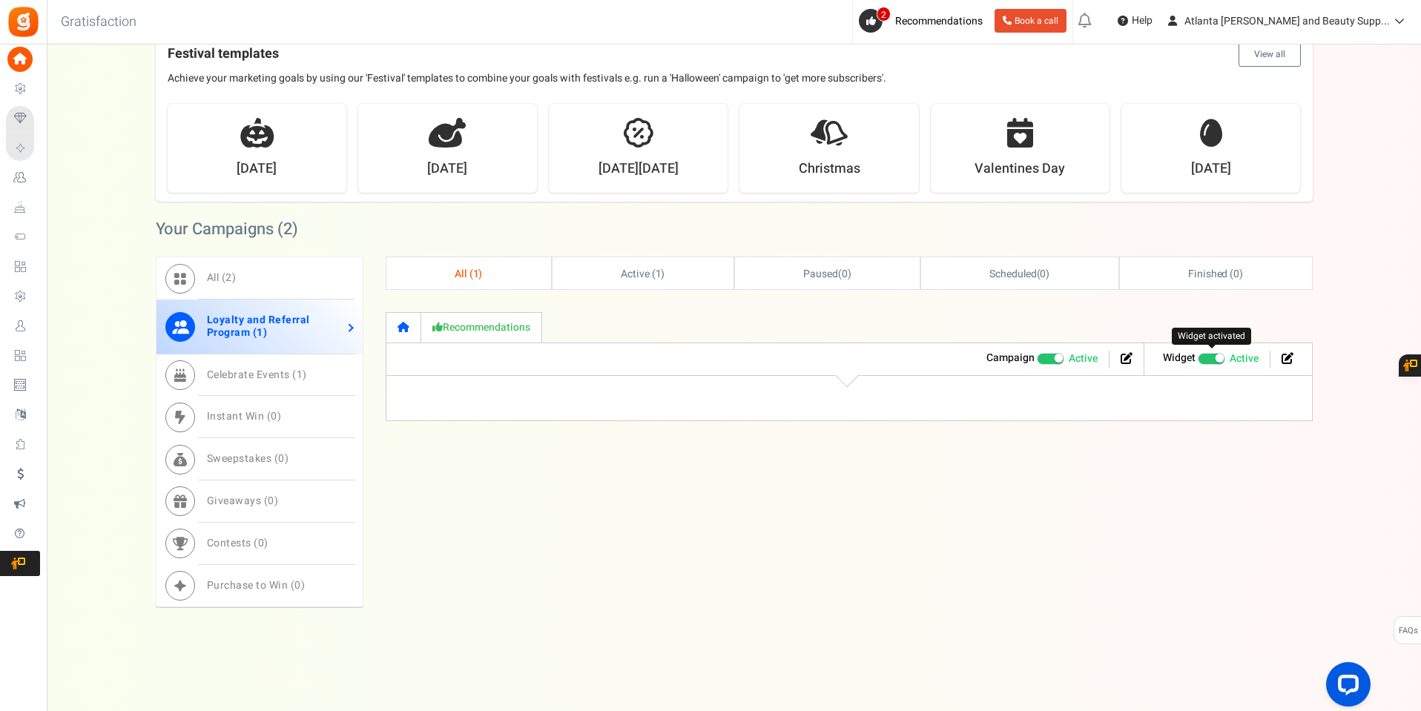
click at [403, 324] on icon at bounding box center [404, 327] width 12 height 10
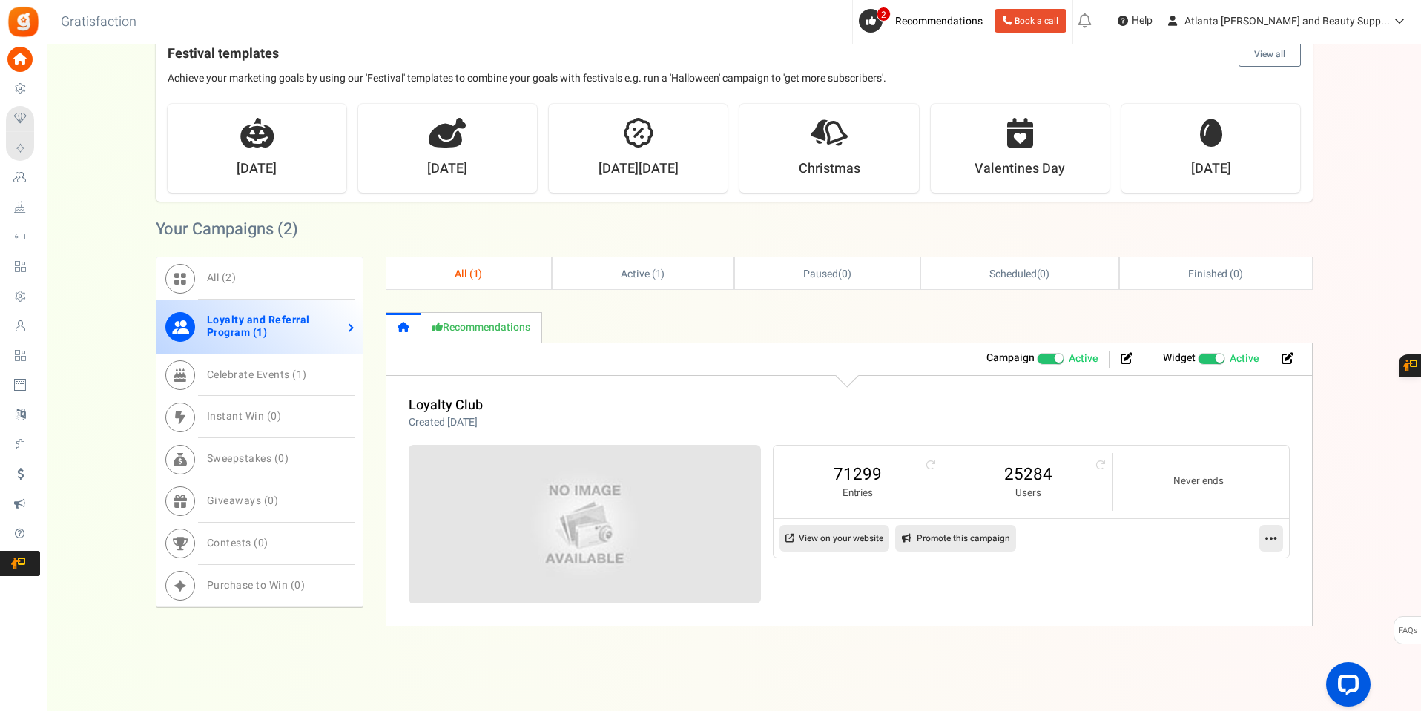
click at [1279, 532] on link at bounding box center [1272, 538] width 24 height 27
click at [1205, 573] on link "Edit" at bounding box center [1224, 574] width 110 height 27
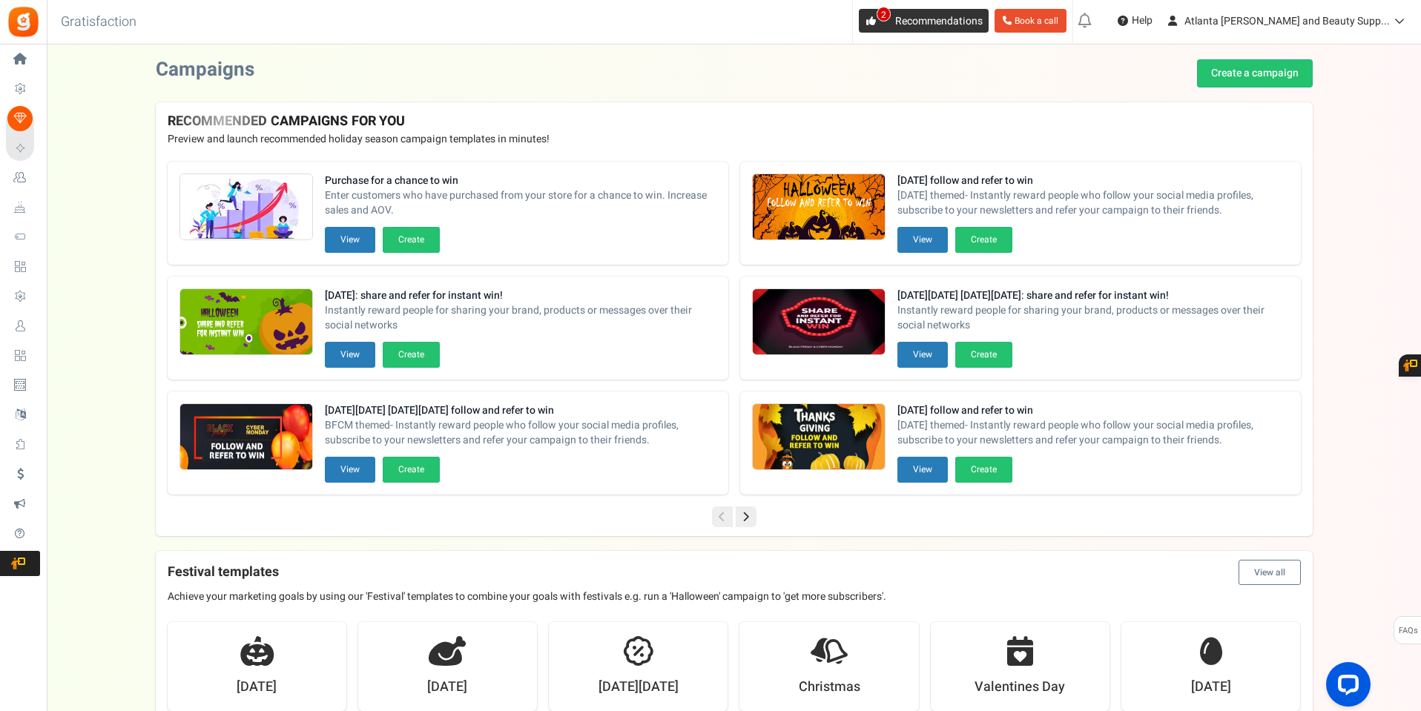
click at [983, 26] on span "Recommendations" at bounding box center [939, 21] width 88 height 16
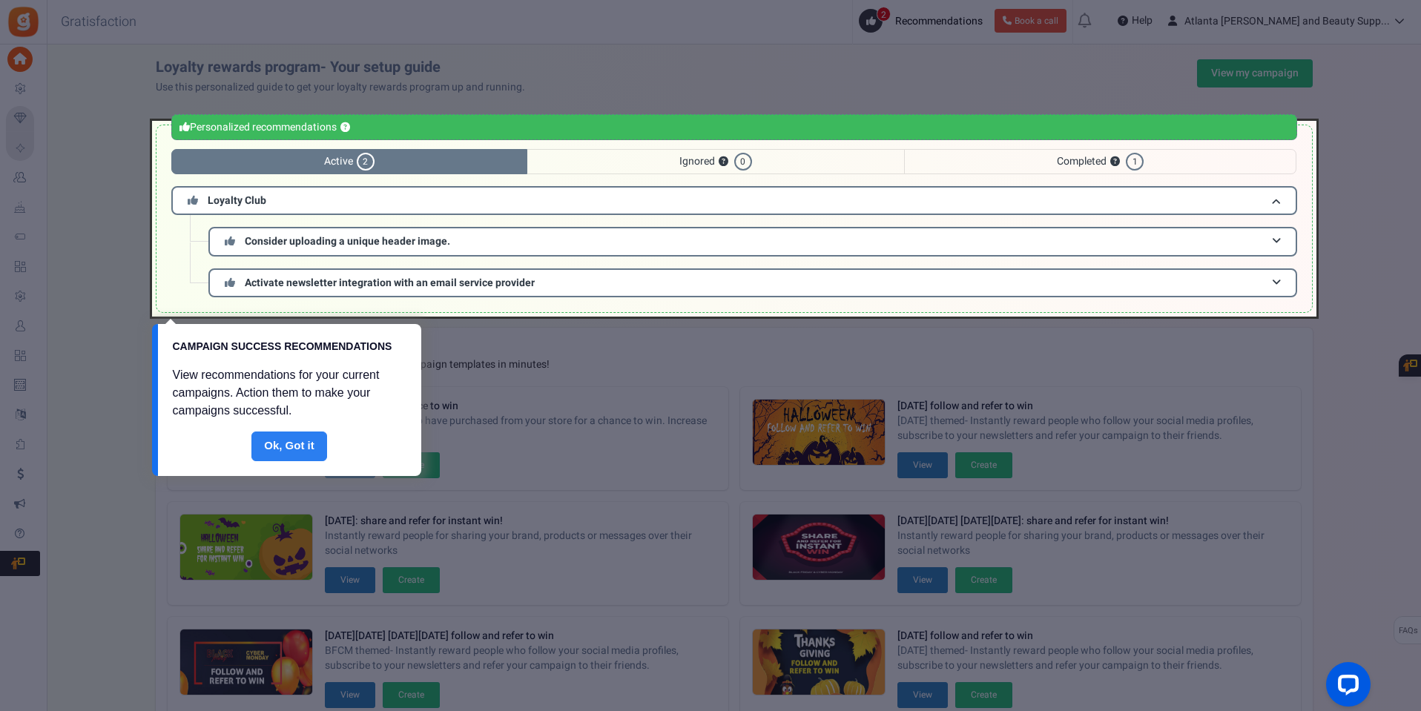
click at [280, 440] on link "Done" at bounding box center [289, 447] width 76 height 30
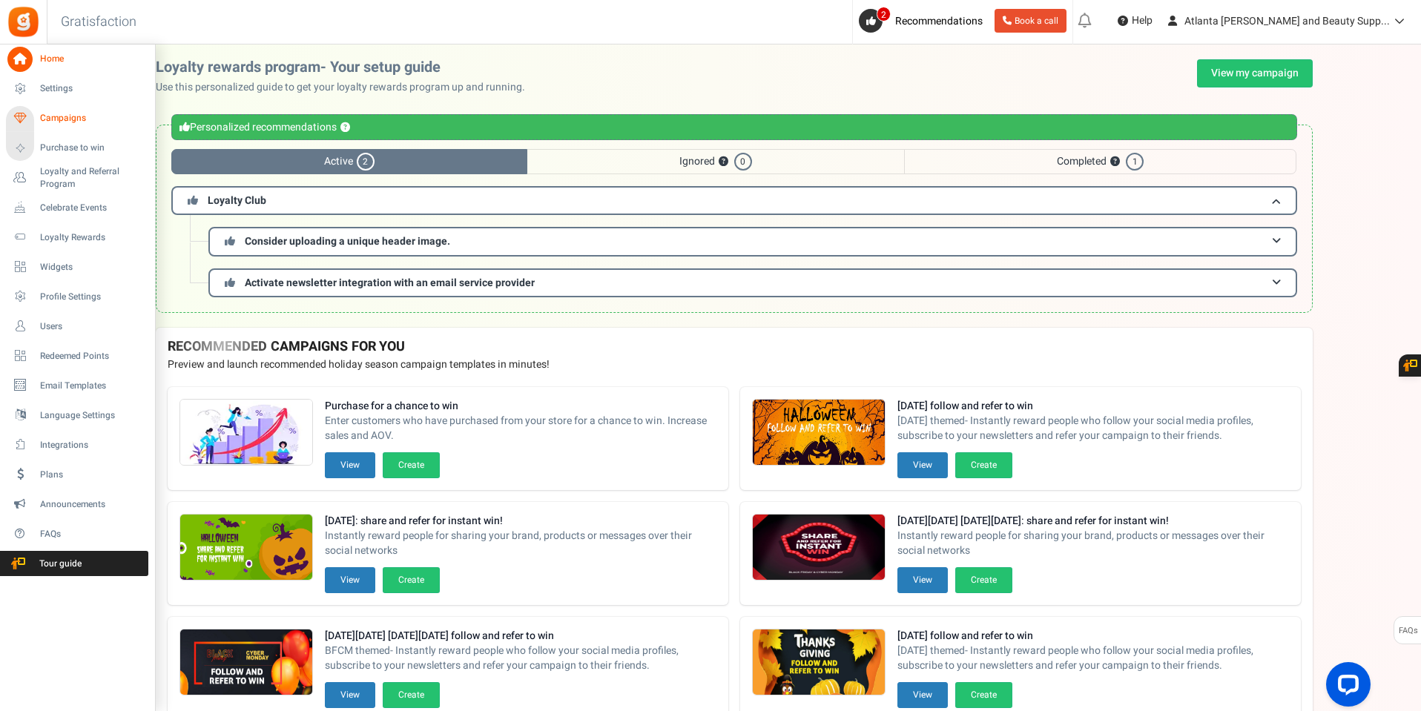
click at [60, 116] on span "Campaigns" at bounding box center [92, 118] width 104 height 13
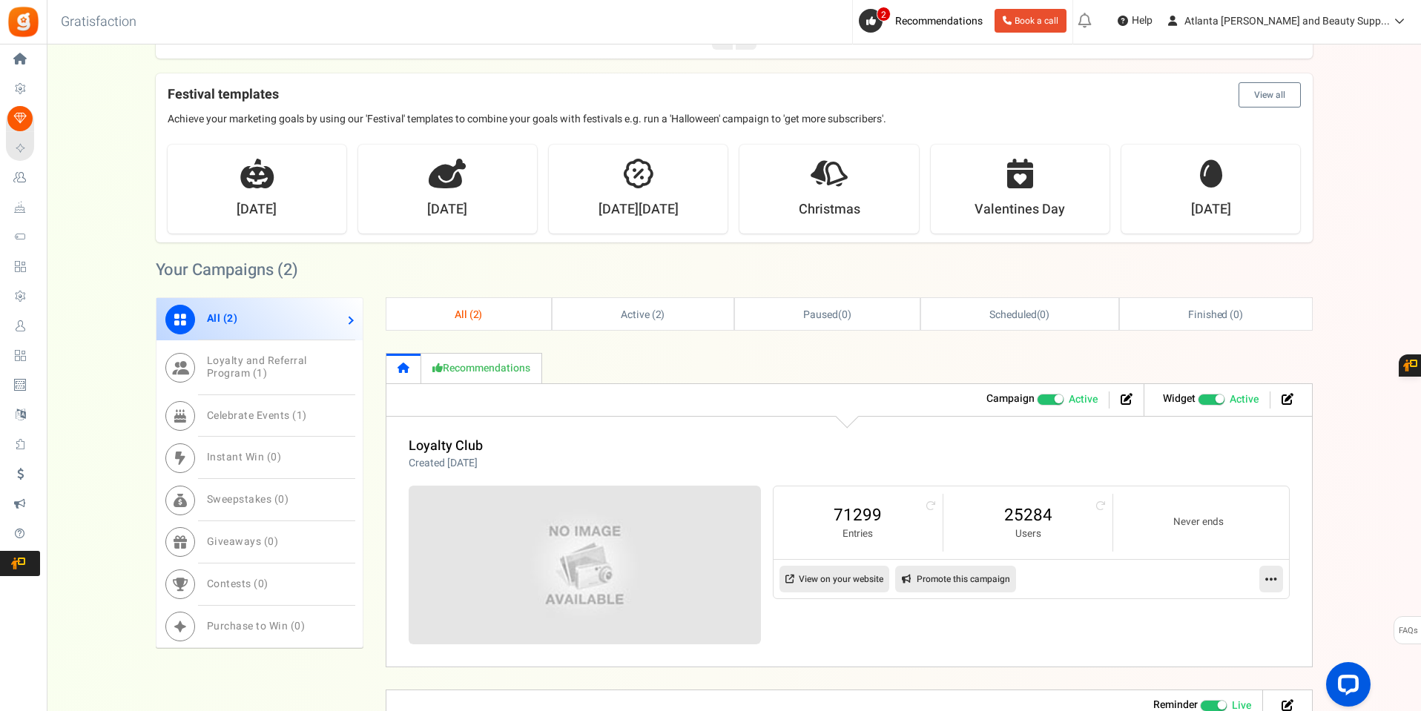
scroll to position [668, 0]
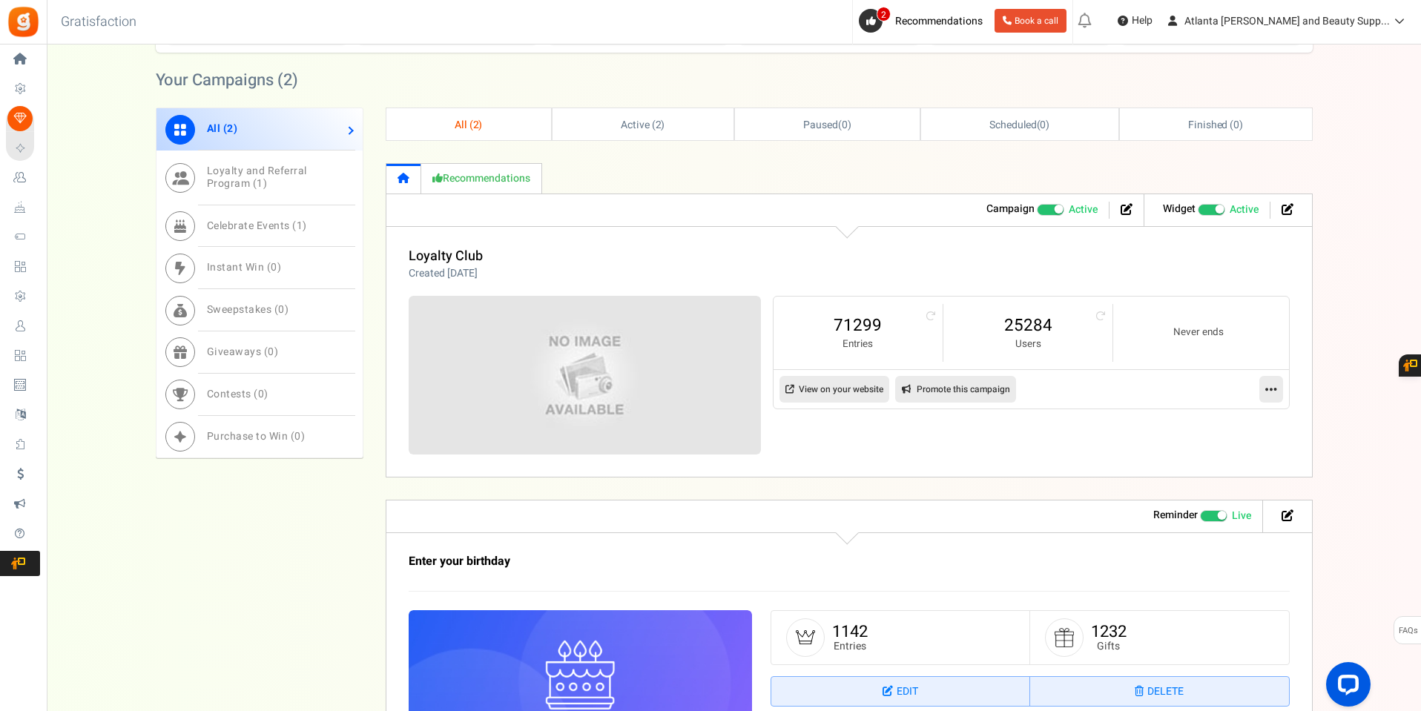
click at [254, 180] on span "Loyalty and Referral Program ( 1 )" at bounding box center [257, 177] width 100 height 28
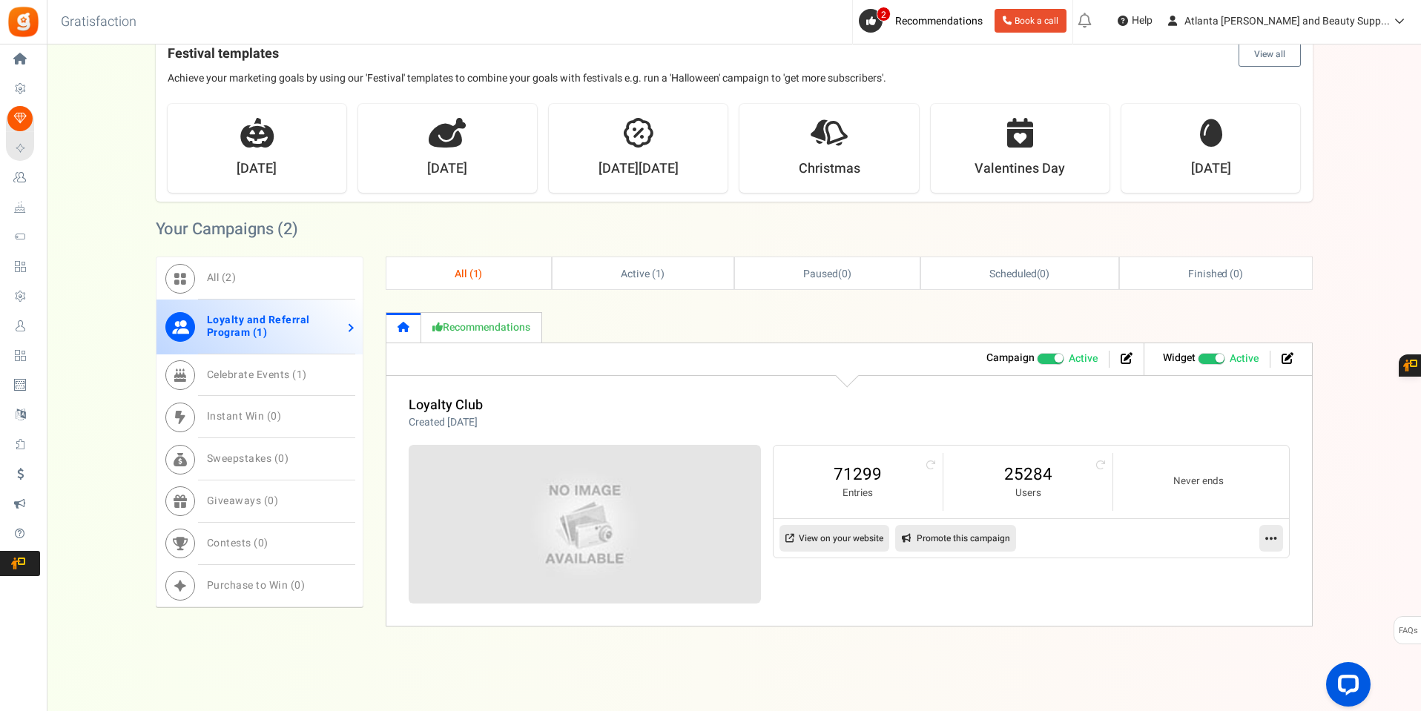
click at [1270, 533] on icon at bounding box center [1271, 538] width 12 height 13
click at [1222, 602] on link "Analytics" at bounding box center [1224, 601] width 110 height 27
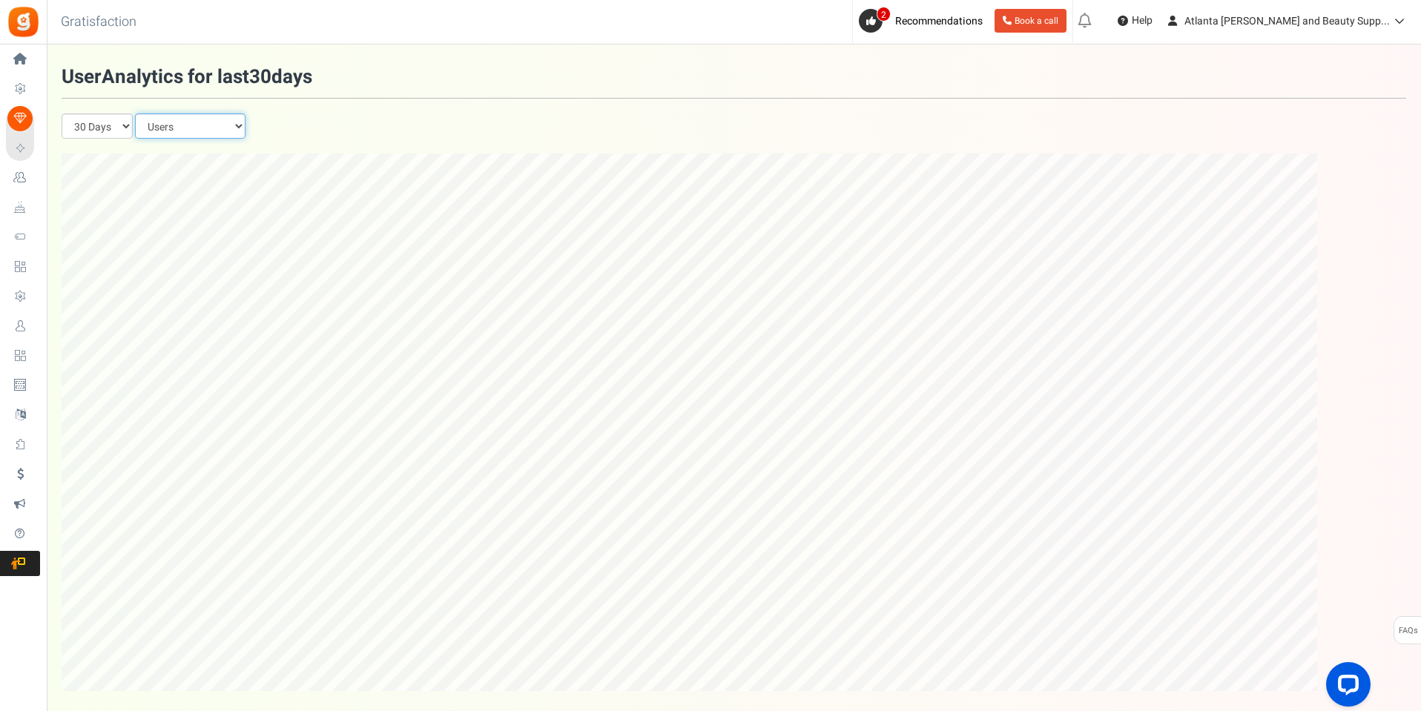
click at [240, 122] on select "Users Entries Impressions Referral Signups" at bounding box center [190, 125] width 111 height 25
select select "Referrals"
click at [136, 113] on select "Users Entries Impressions Referral Signups" at bounding box center [190, 125] width 111 height 25
click at [124, 125] on select "90 Days 30 Days 7 Days" at bounding box center [97, 125] width 71 height 25
select select "90"
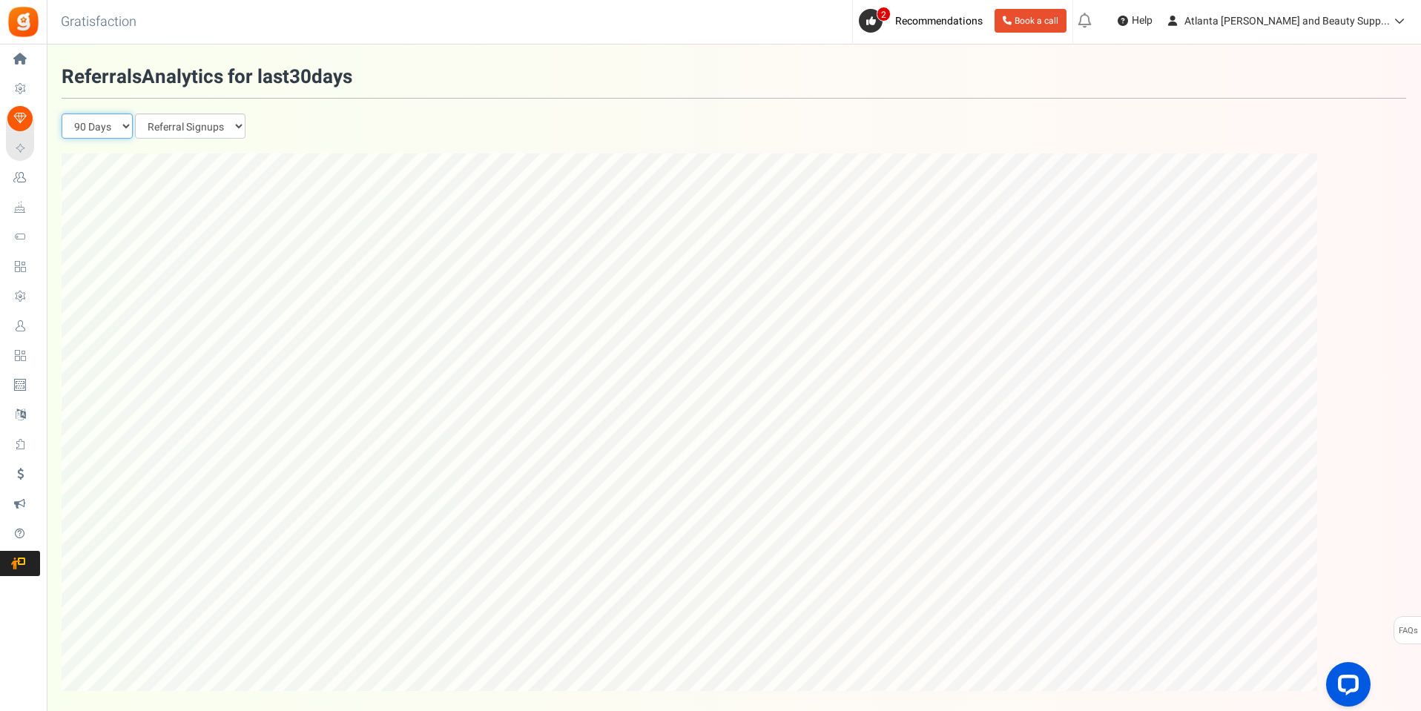
click at [62, 113] on select "90 Days 30 Days 7 Days" at bounding box center [97, 125] width 71 height 25
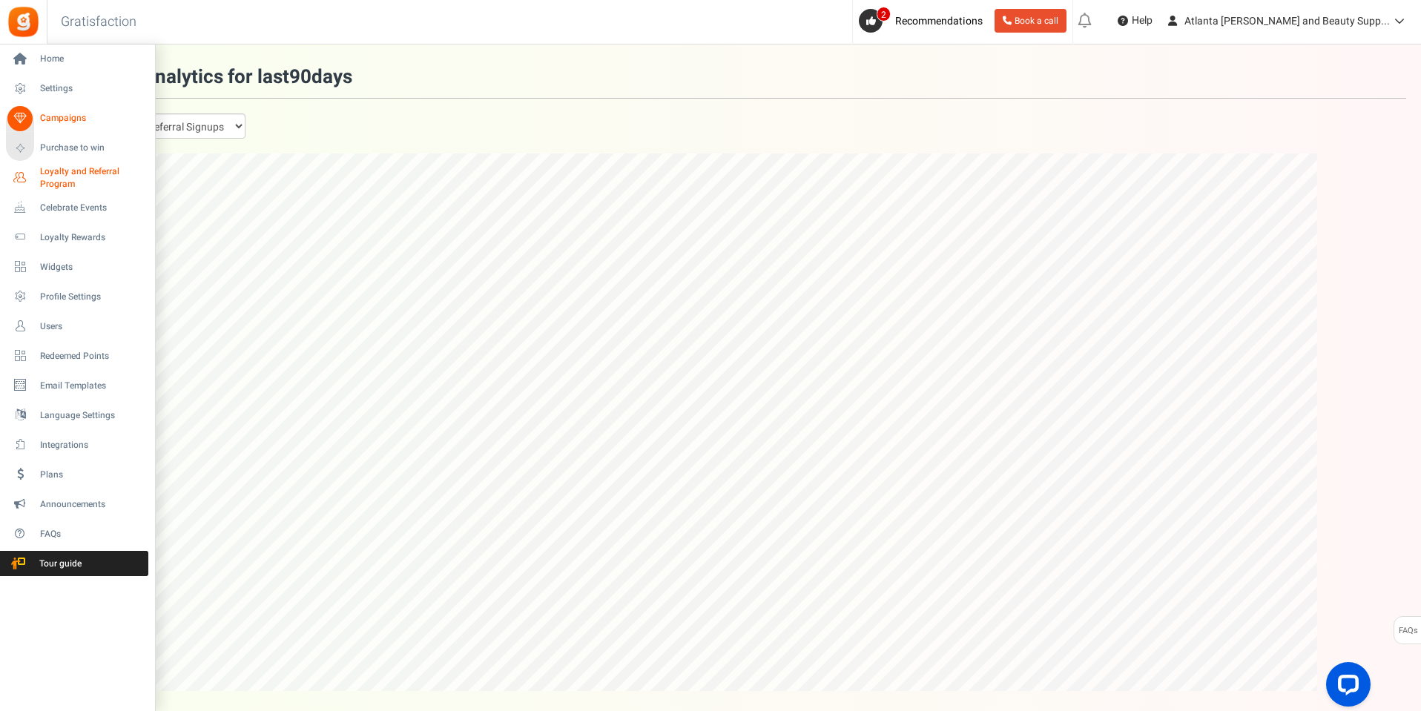
click at [72, 171] on span "Loyalty and Referral Program" at bounding box center [94, 177] width 108 height 25
